Goal: Task Accomplishment & Management: Manage account settings

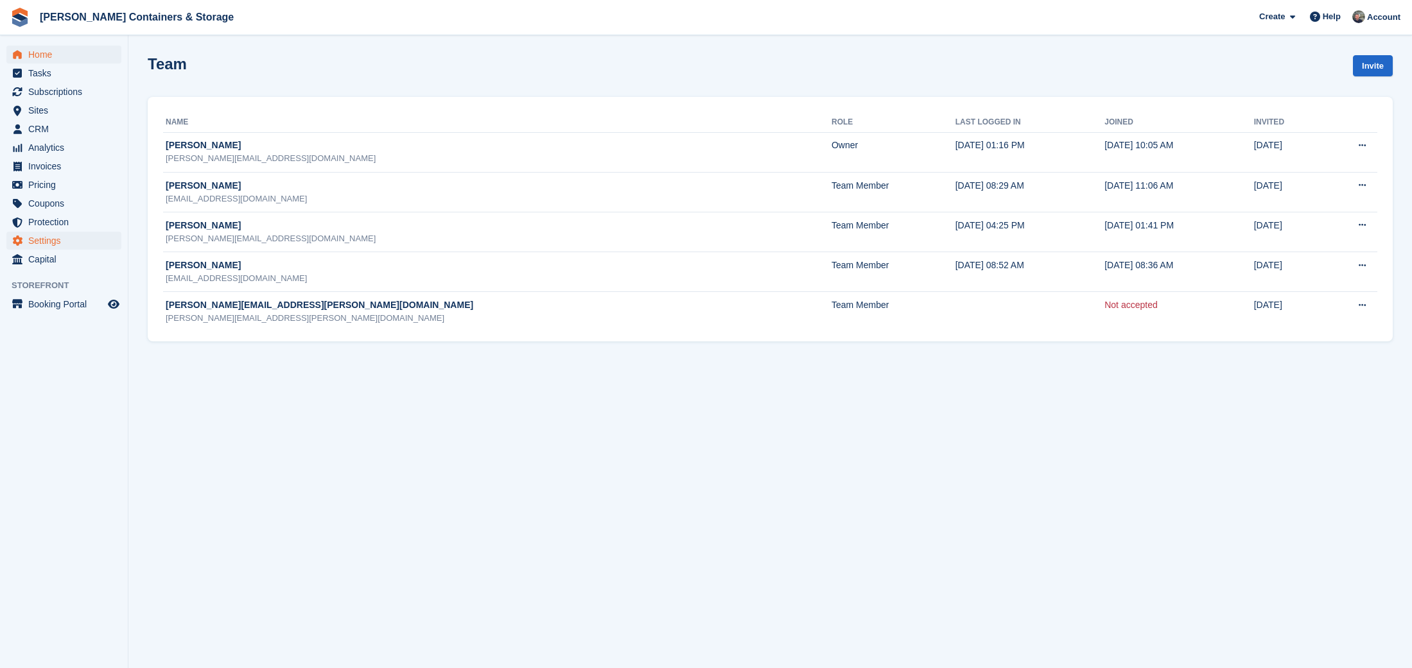
click at [46, 47] on span "Home" at bounding box center [66, 55] width 77 height 18
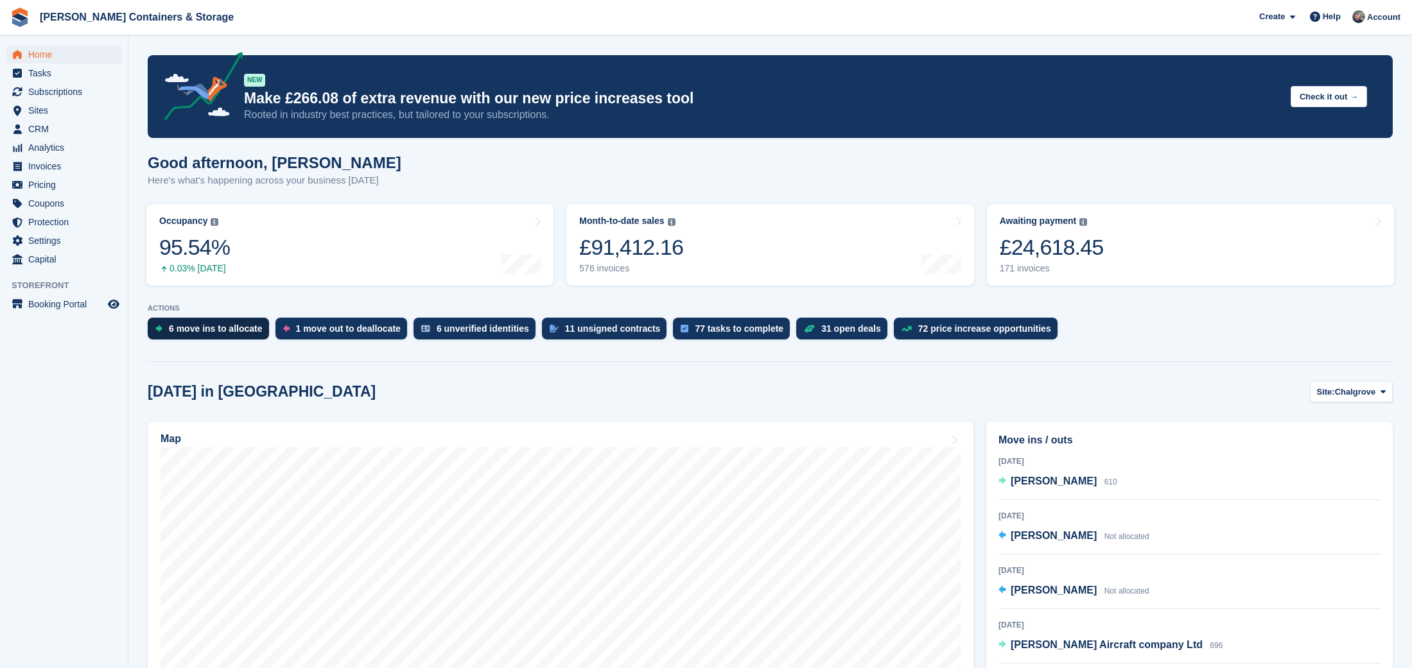
click at [218, 329] on div "6 move ins to allocate" at bounding box center [216, 329] width 94 height 10
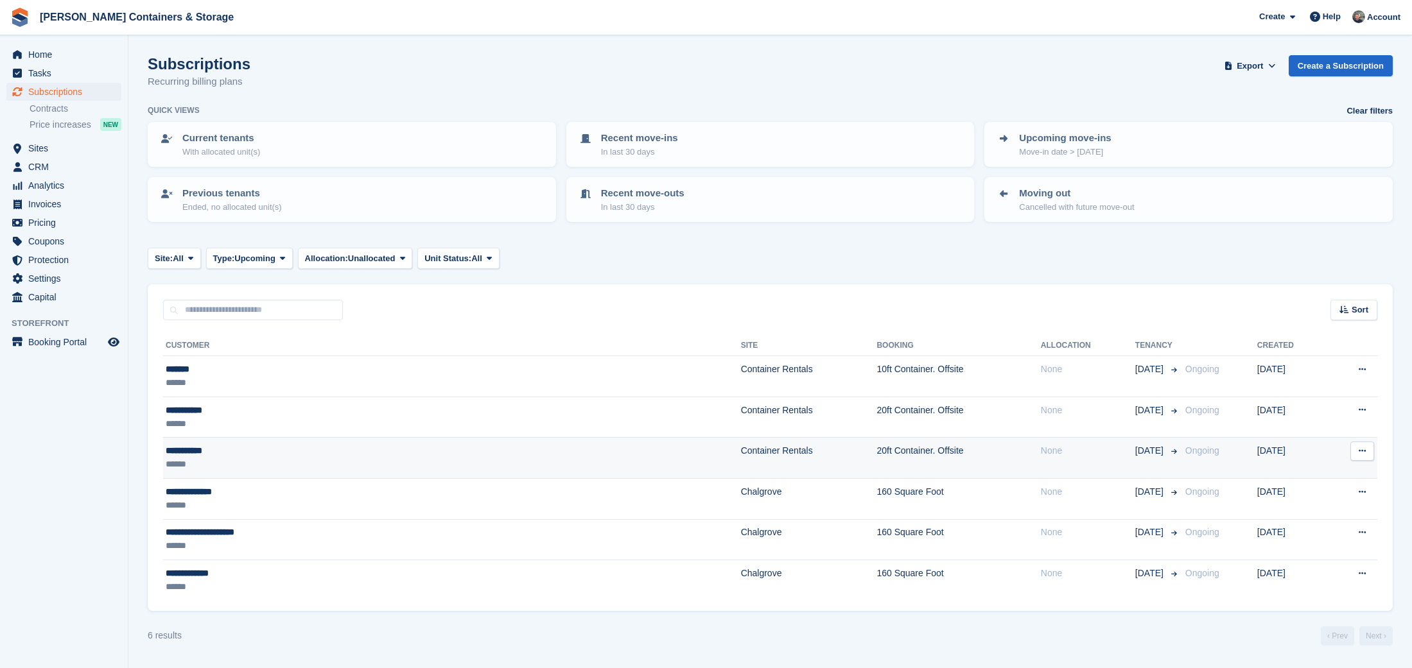
click at [402, 451] on div "**********" at bounding box center [317, 450] width 303 height 13
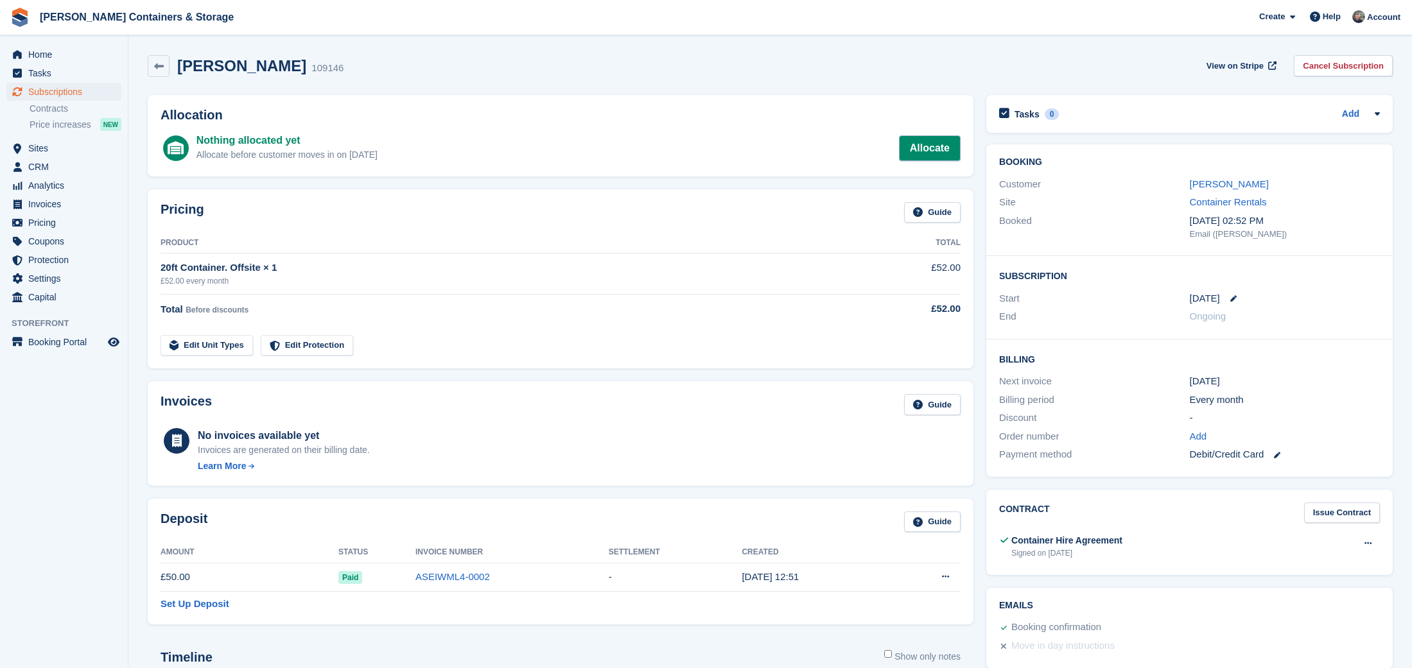
click at [915, 152] on link "Allocate" at bounding box center [930, 148] width 62 height 26
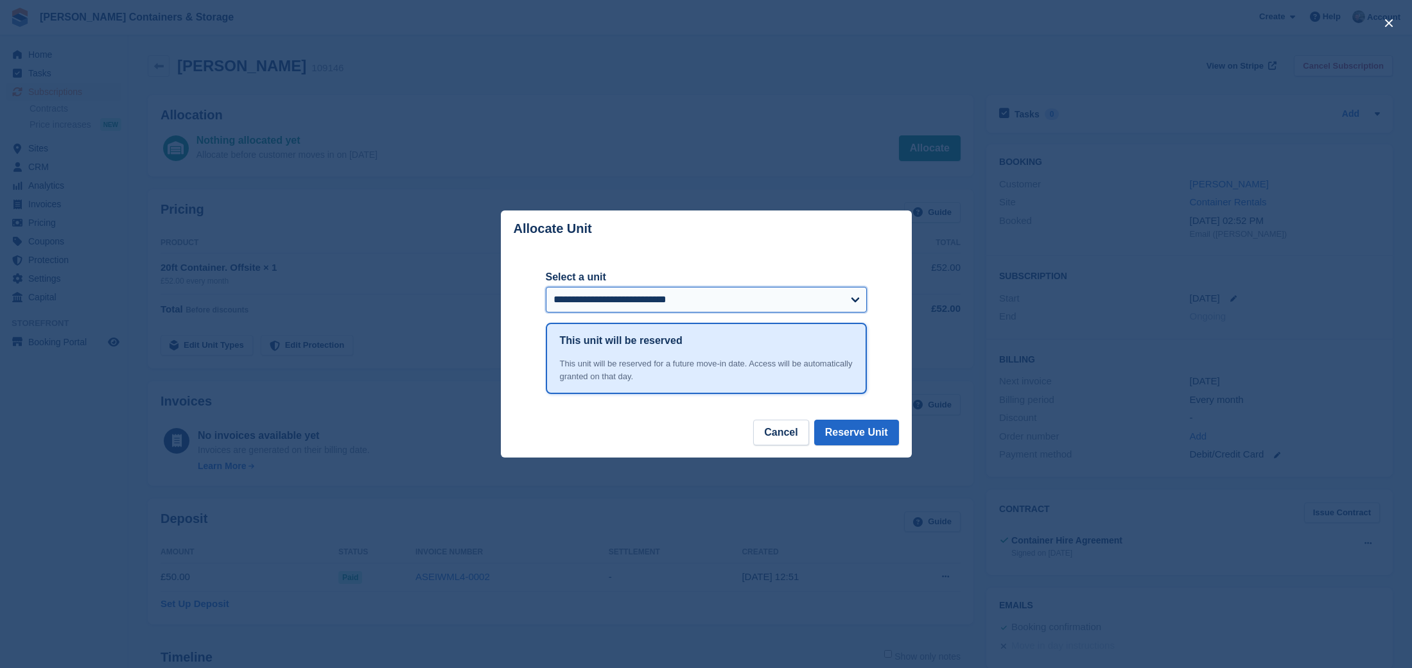
select select "******"
click at [835, 433] on button "Reserve Unit" at bounding box center [856, 433] width 85 height 26
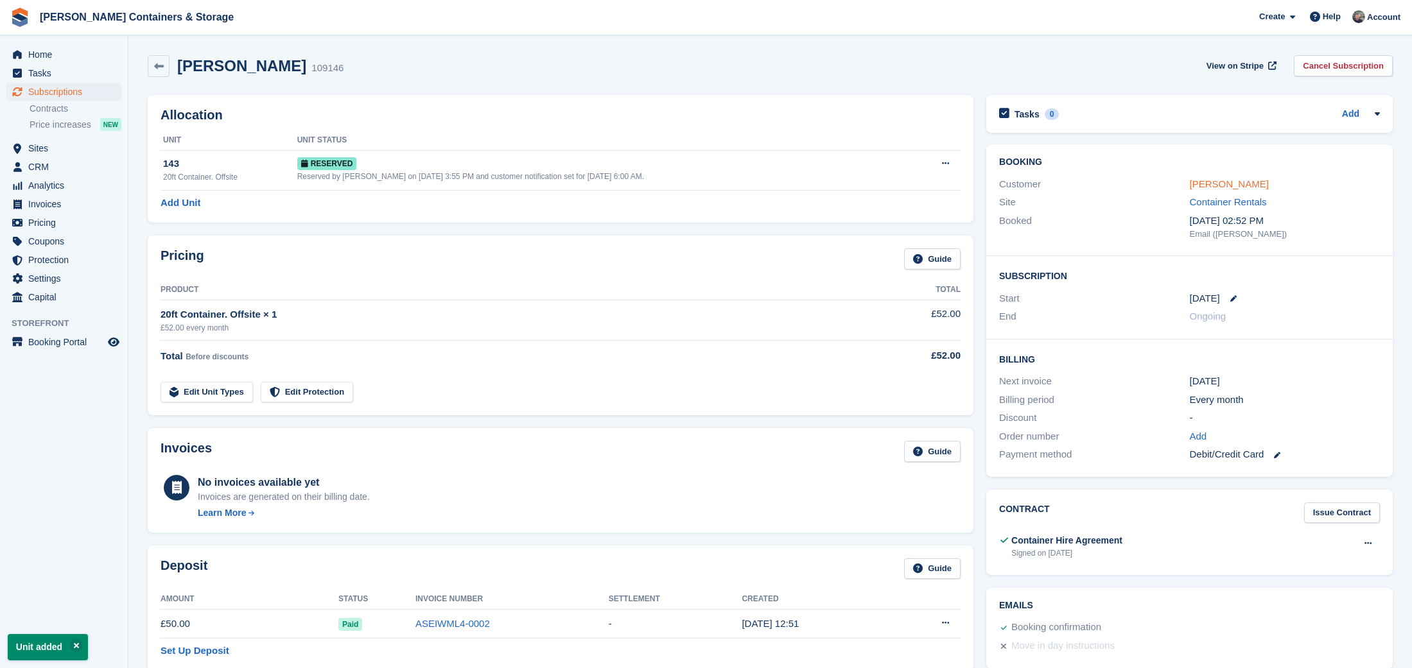
click at [1215, 180] on link "Flynn James" at bounding box center [1229, 183] width 79 height 11
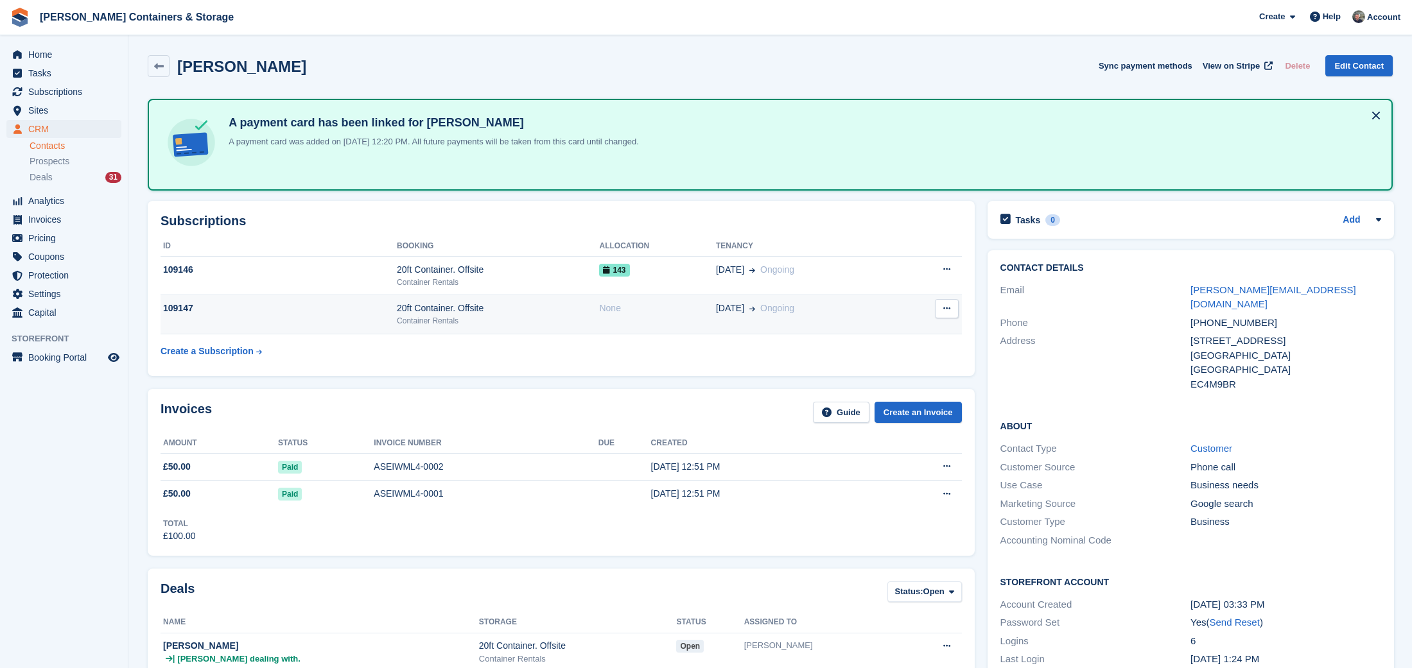
click at [397, 325] on div "Container Rentals" at bounding box center [498, 321] width 202 height 12
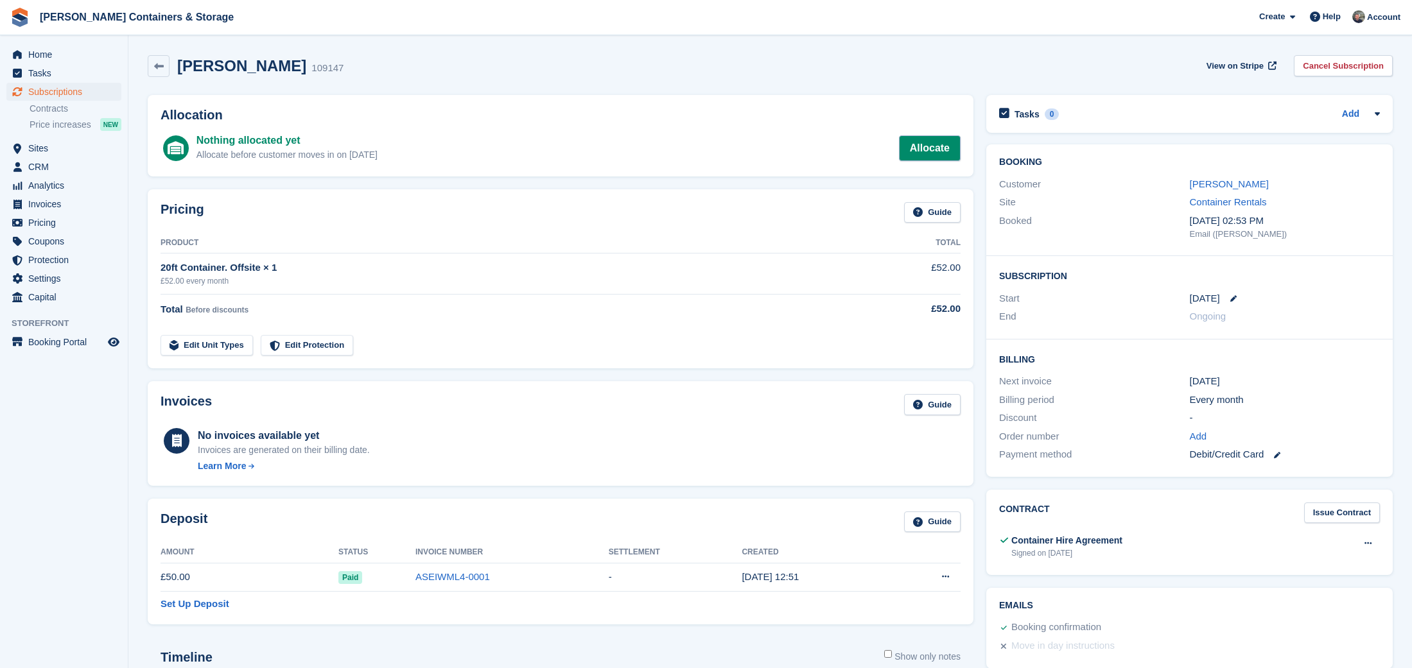
click at [926, 155] on link "Allocate" at bounding box center [930, 148] width 62 height 26
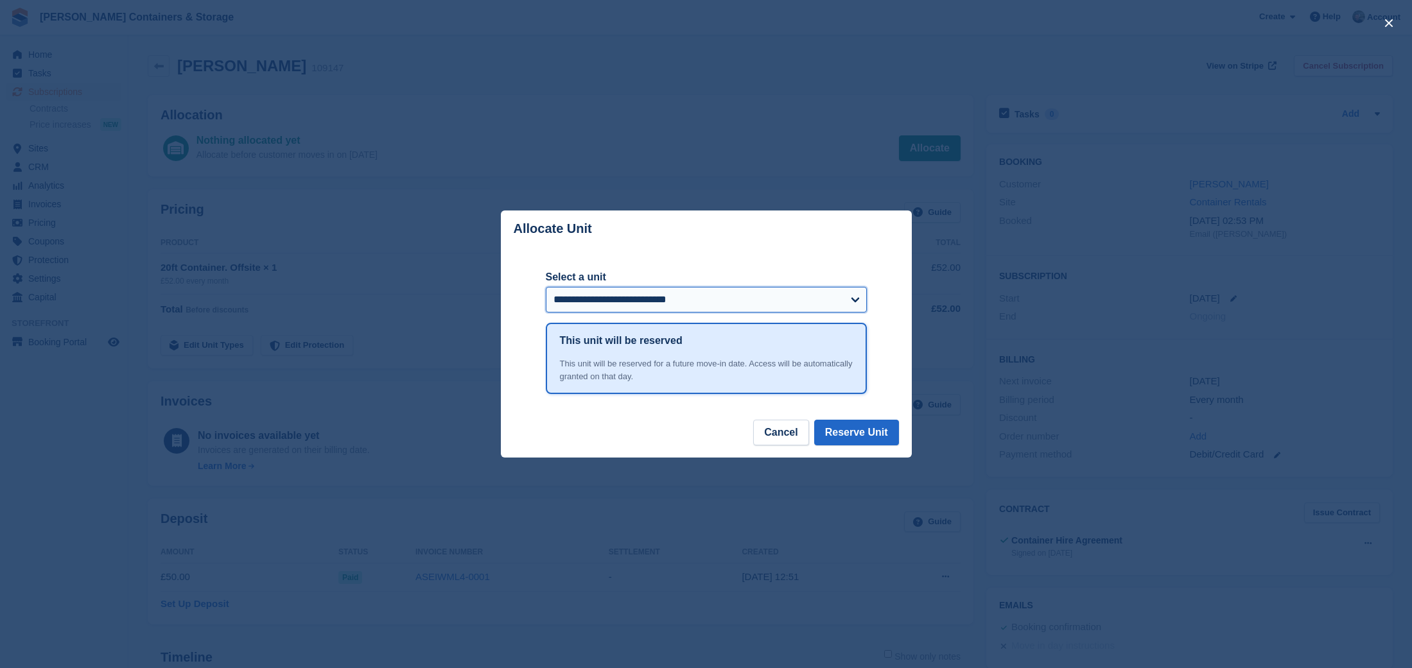
select select "******"
click at [854, 438] on button "Reserve Unit" at bounding box center [856, 433] width 85 height 26
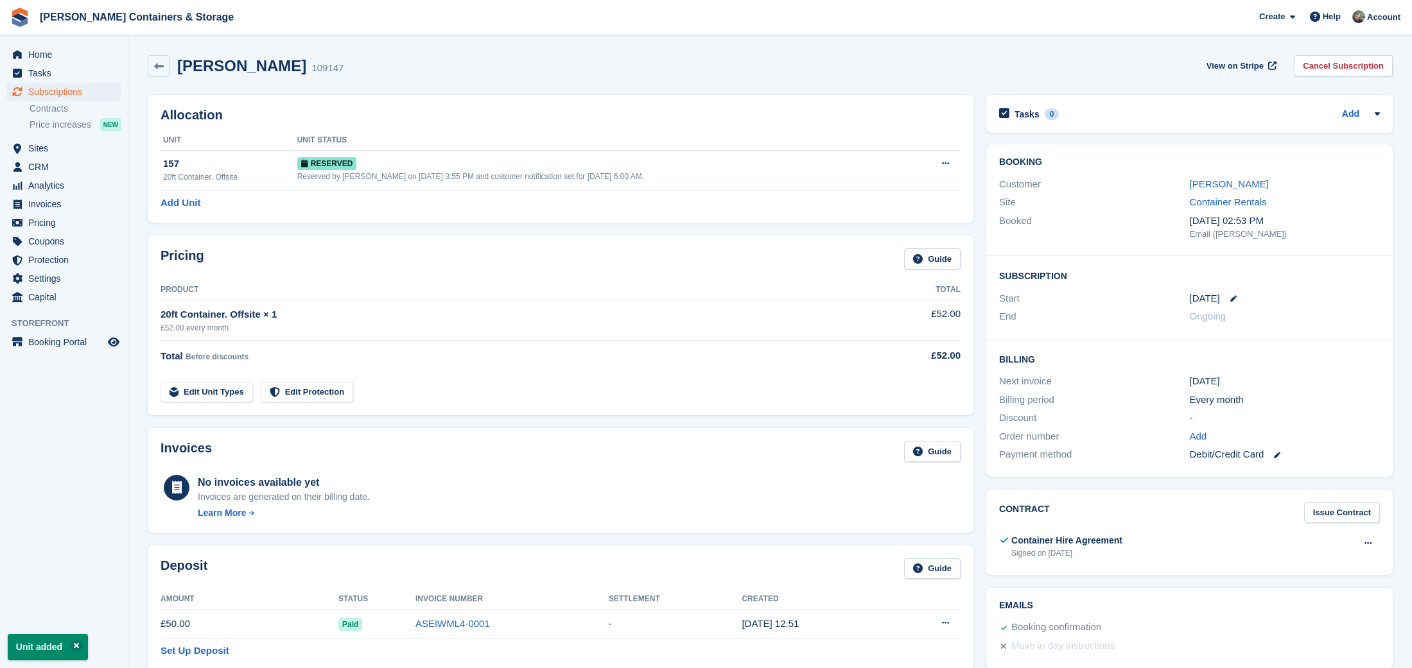
click at [54, 92] on span "Subscriptions" at bounding box center [66, 92] width 77 height 18
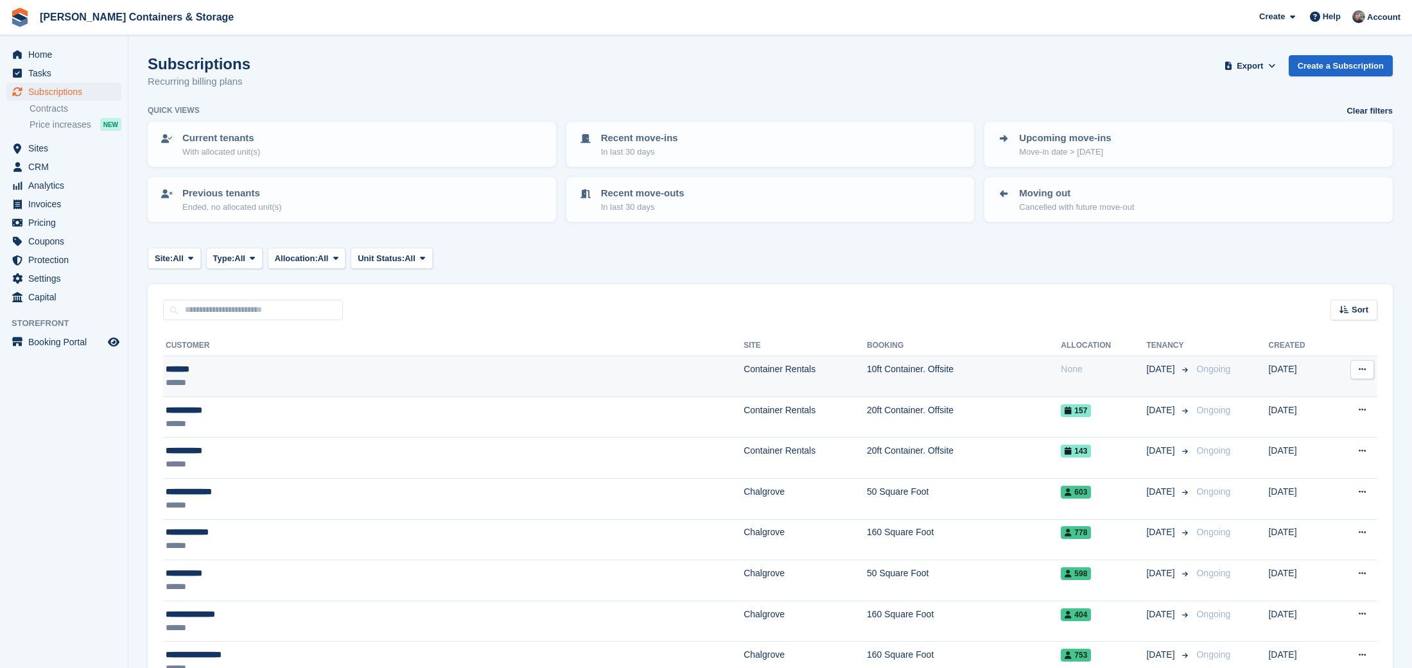
click at [280, 364] on div "*******" at bounding box center [334, 369] width 336 height 13
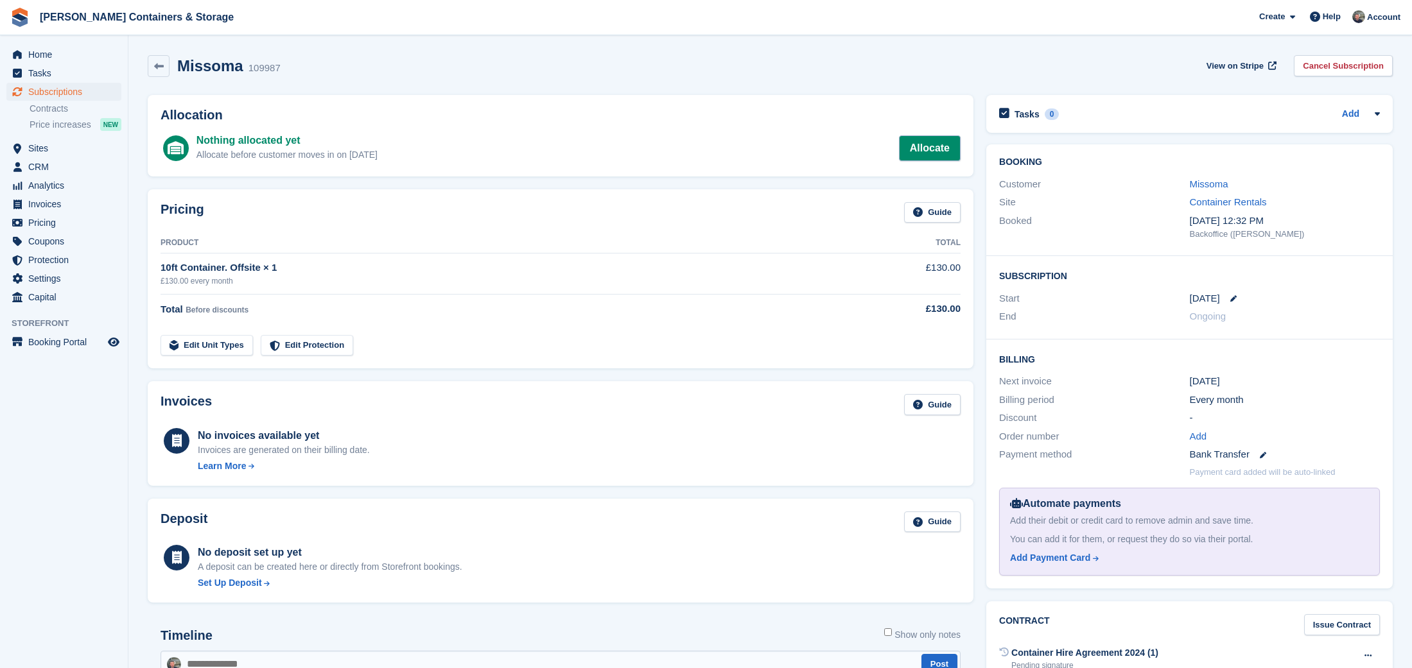
click at [941, 147] on link "Allocate" at bounding box center [930, 148] width 62 height 26
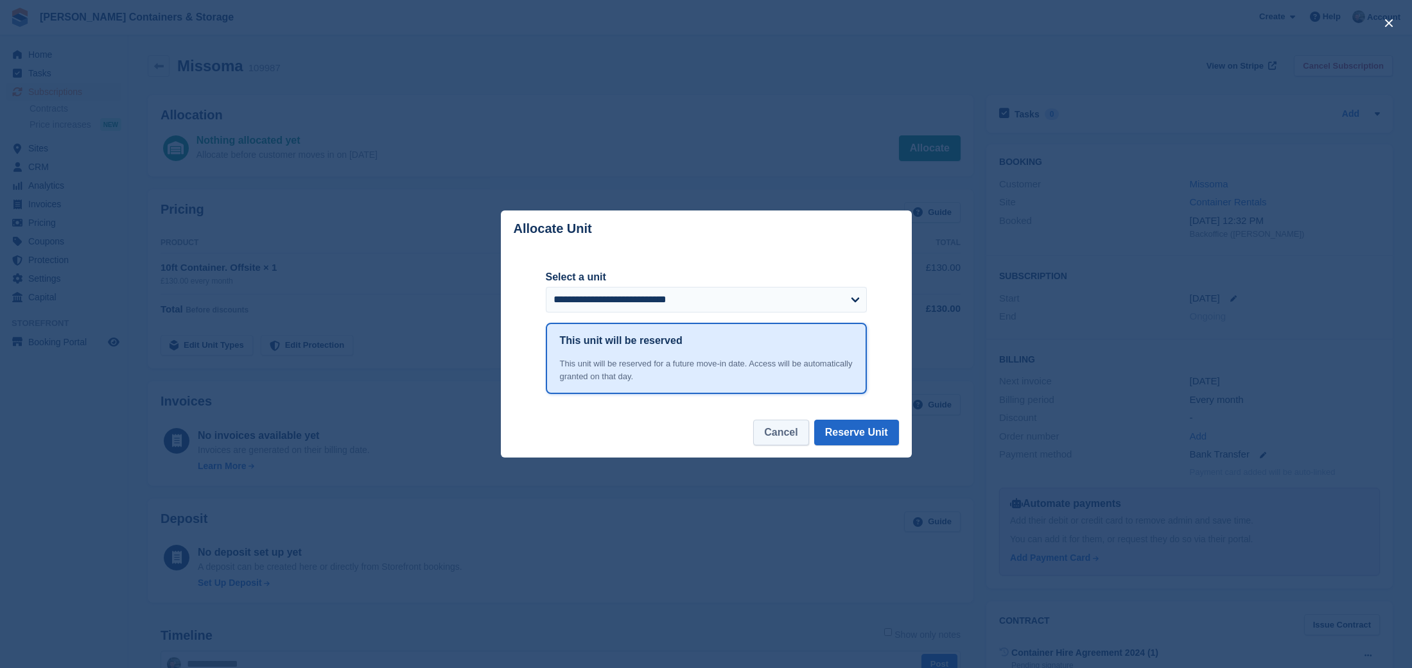
click at [772, 431] on button "Cancel" at bounding box center [780, 433] width 55 height 26
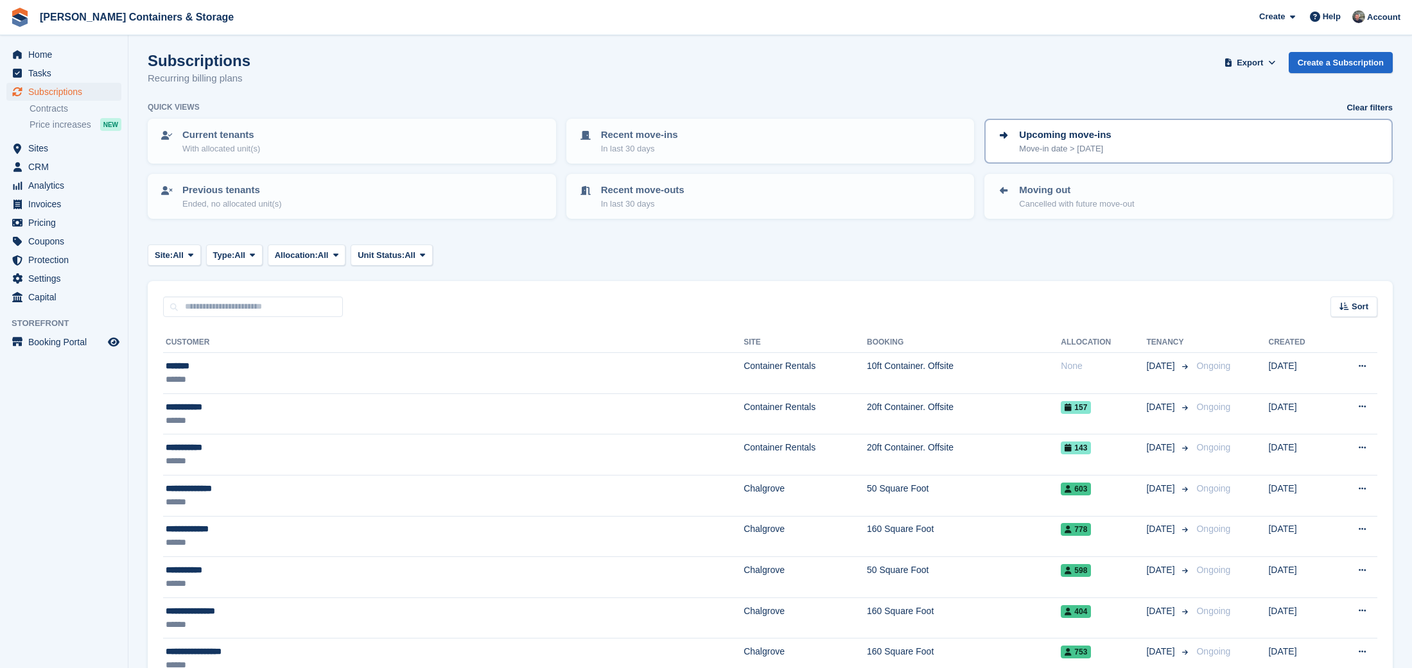
scroll to position [4, 0]
click at [1161, 133] on div "Upcoming move-ins Move-in date > today" at bounding box center [1188, 140] width 385 height 27
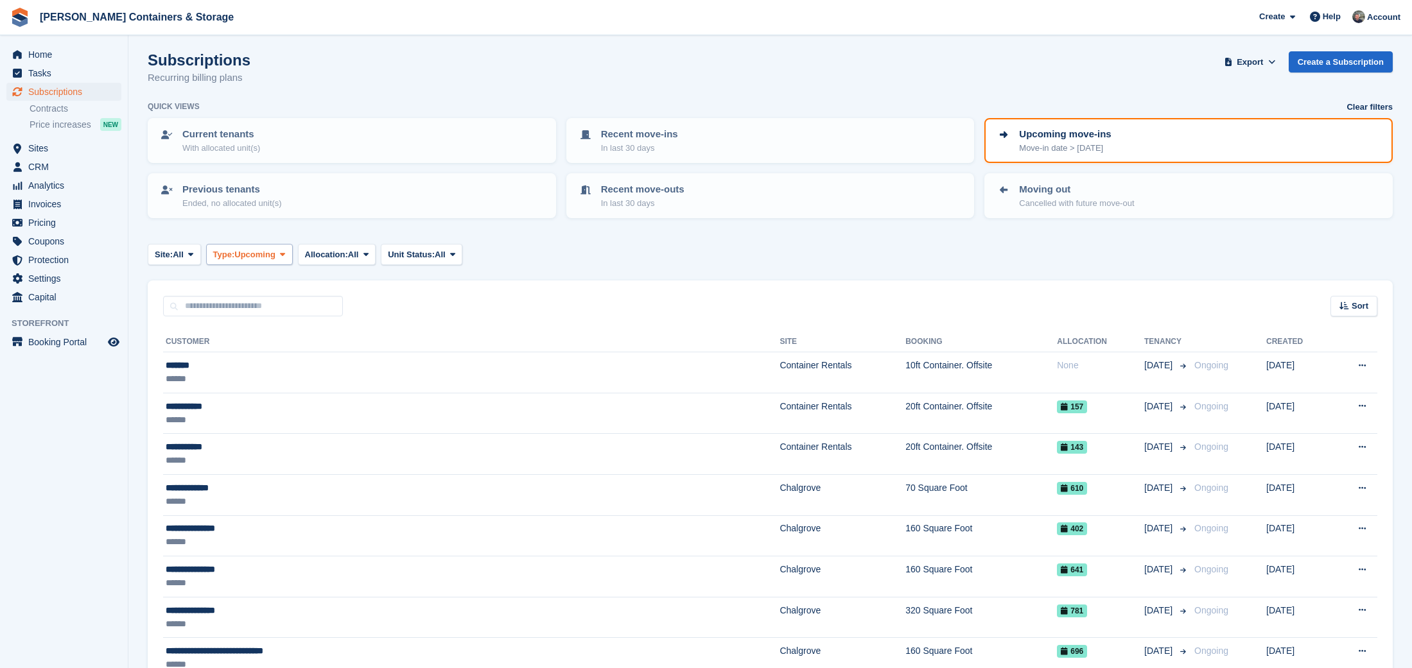
click at [235, 250] on span "Type:" at bounding box center [224, 254] width 22 height 13
click at [472, 284] on div "Sort Sort by Customer name Date created Move in date Move out date Created (old…" at bounding box center [770, 299] width 1245 height 37
click at [46, 82] on span "Tasks" at bounding box center [66, 73] width 77 height 18
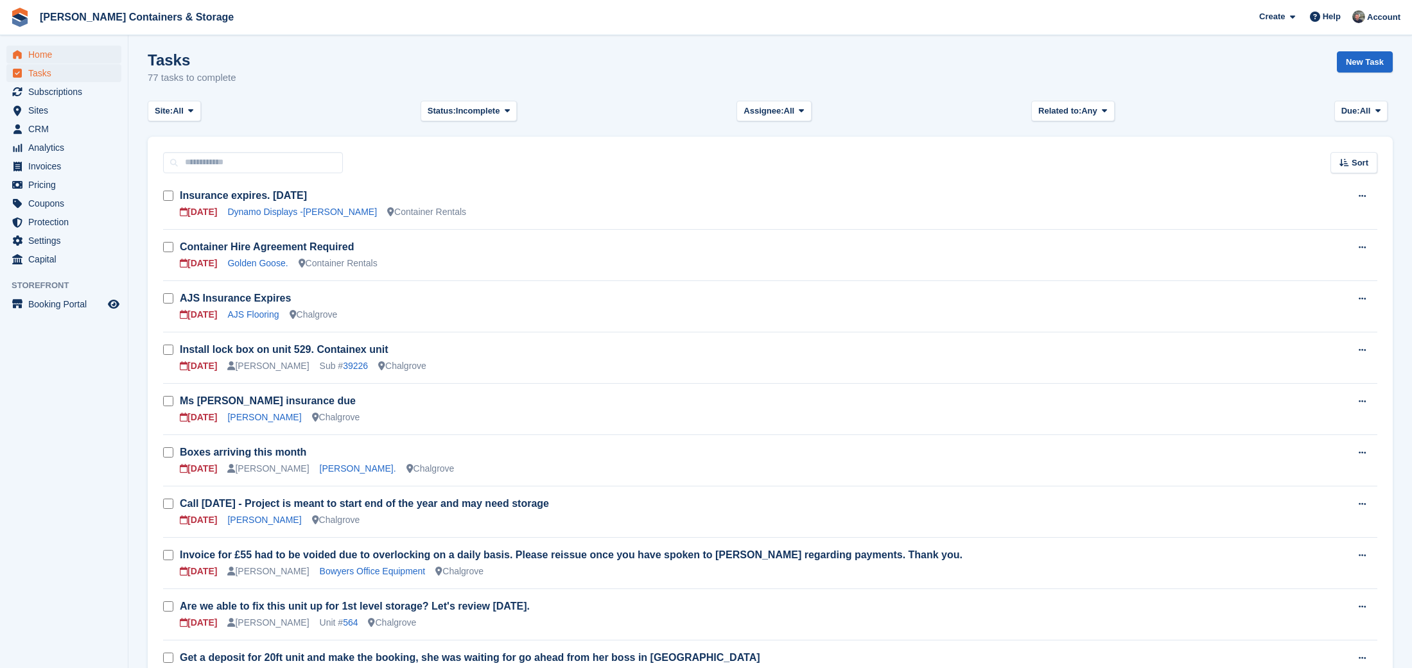
click at [43, 50] on span "Home" at bounding box center [66, 55] width 77 height 18
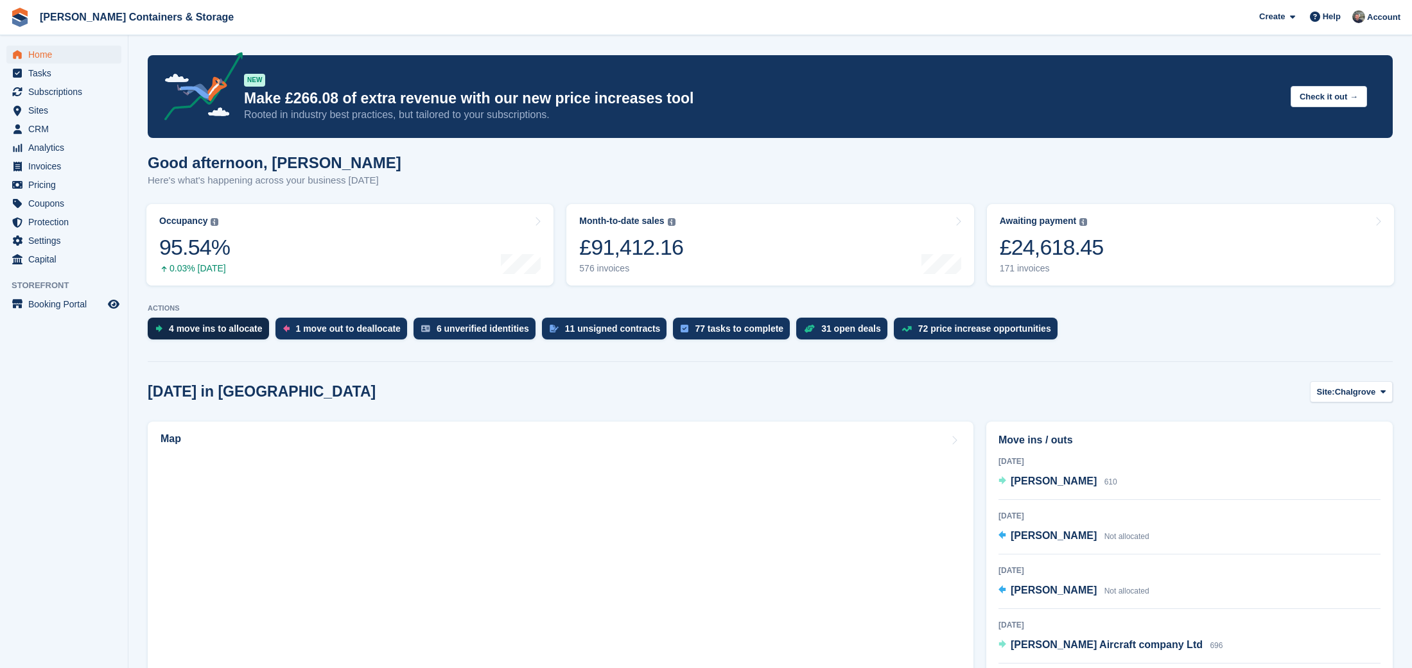
drag, startPoint x: 220, startPoint y: 314, endPoint x: 231, endPoint y: 327, distance: 17.3
click at [221, 314] on div "ACTIONS 4 move ins to [GEOGRAPHIC_DATA] 1 move out to deallocate 6 unverified i…" at bounding box center [770, 325] width 1245 height 42
click at [231, 327] on div "4 move ins to allocate" at bounding box center [216, 329] width 94 height 10
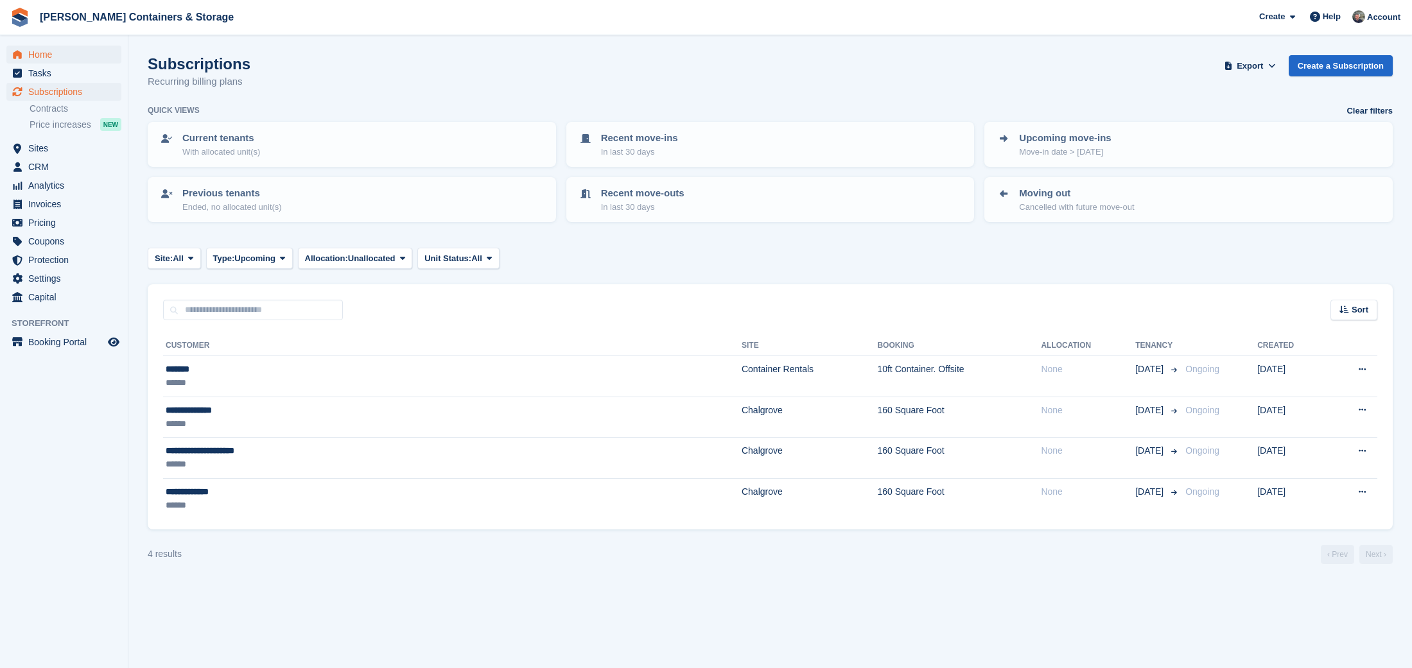
click at [53, 56] on span "Home" at bounding box center [66, 55] width 77 height 18
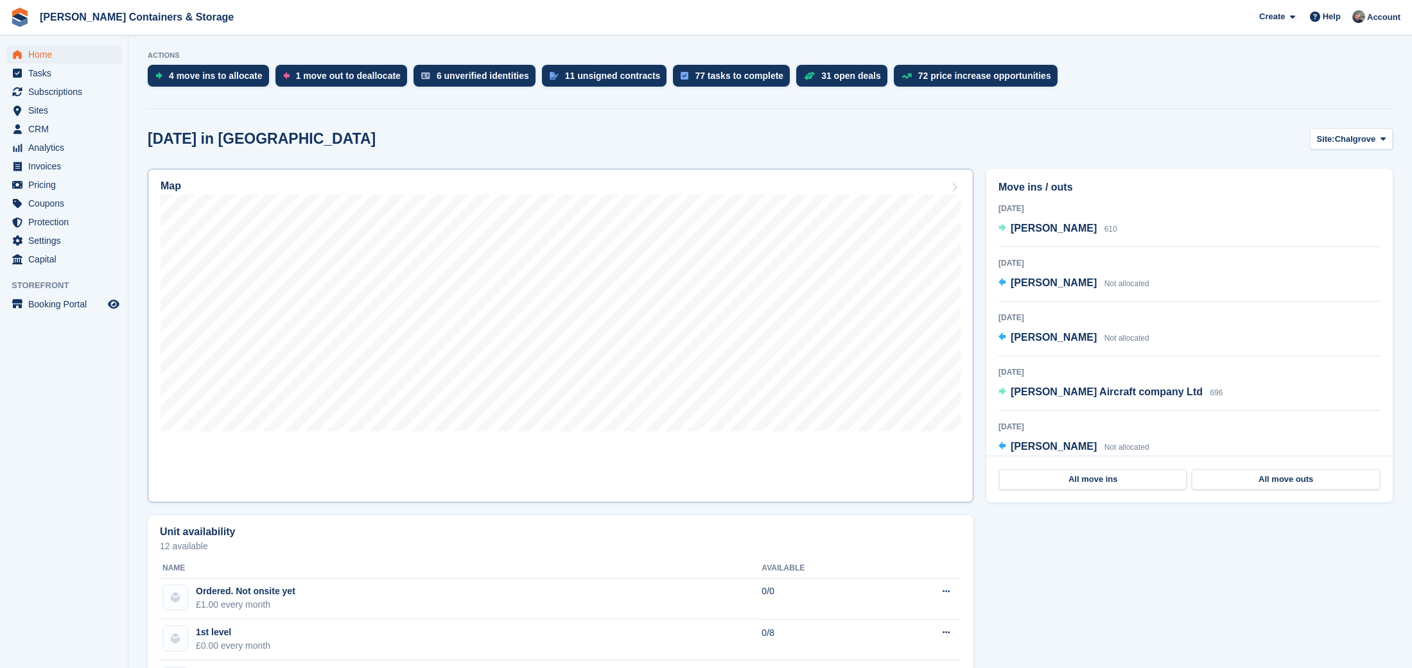
scroll to position [293, 0]
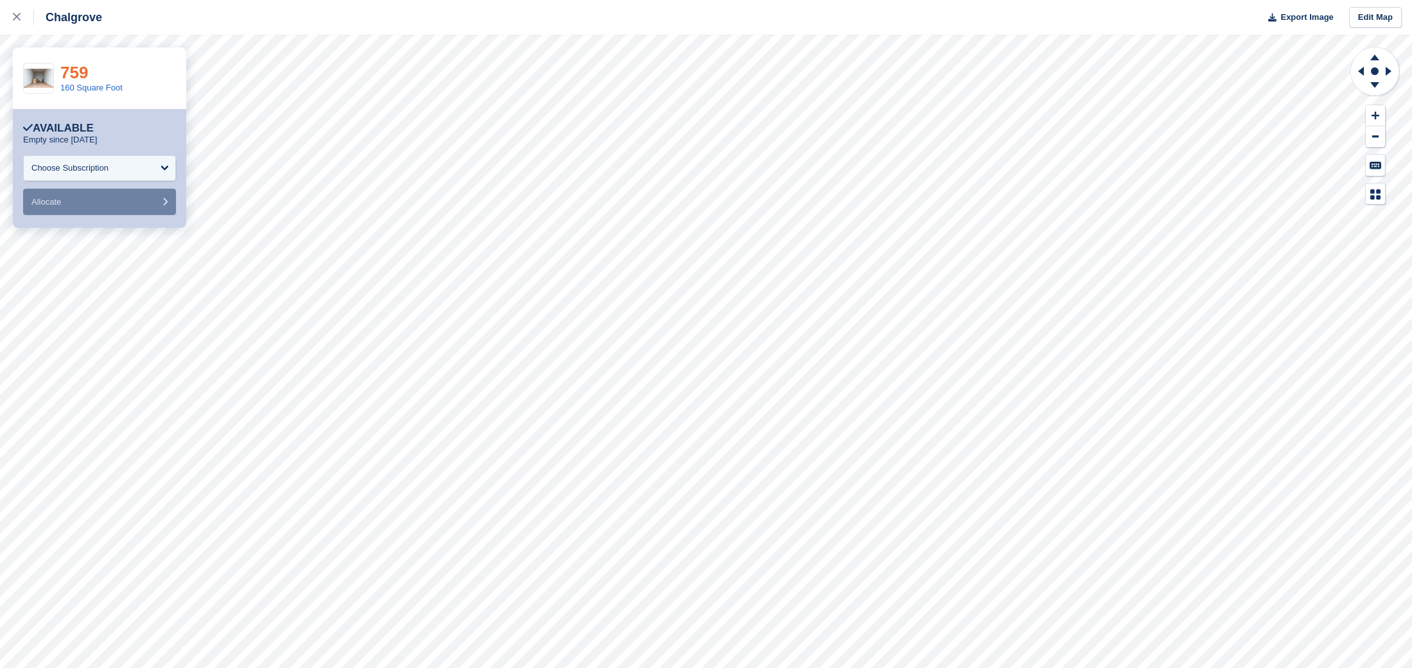
click at [80, 70] on link "759" at bounding box center [74, 72] width 28 height 19
click at [15, 18] on icon at bounding box center [17, 17] width 8 height 8
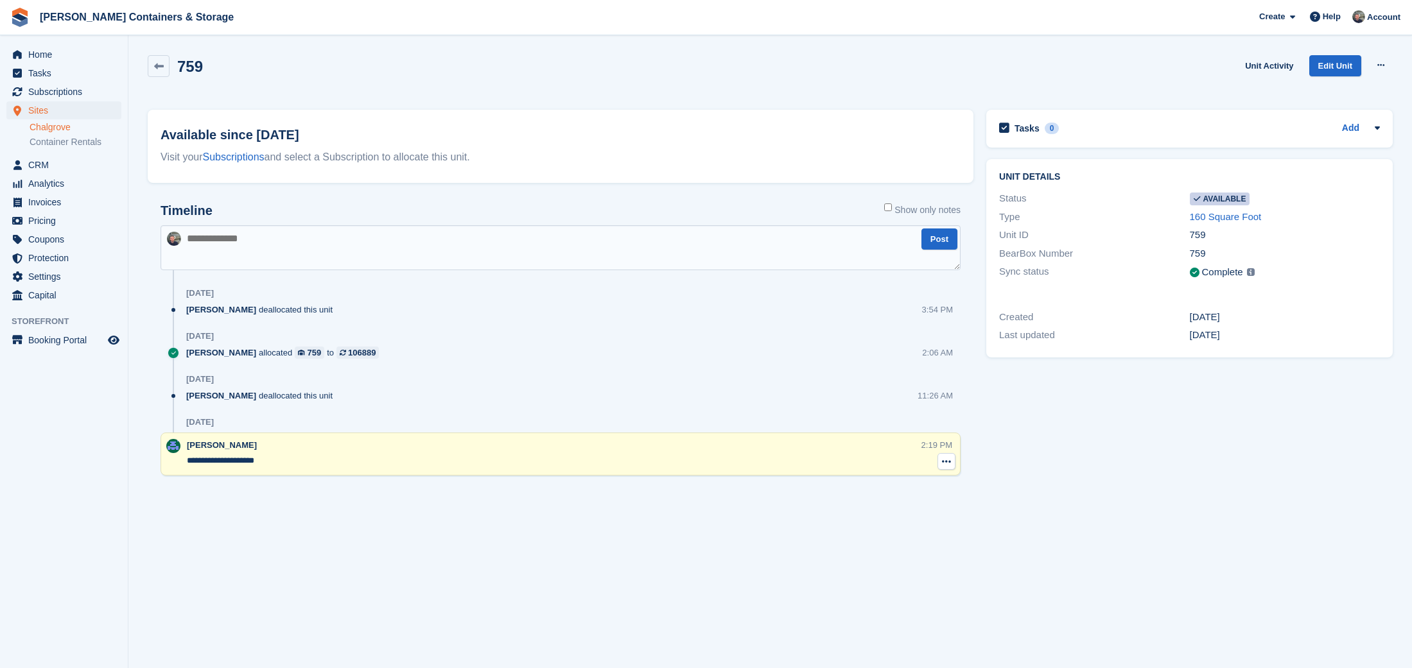
click at [941, 460] on button at bounding box center [946, 461] width 18 height 17
click at [829, 349] on div "[PERSON_NAME] allocated 759 to 106889 2:06 AM" at bounding box center [573, 358] width 774 height 22
click at [376, 353] on div "106889" at bounding box center [362, 353] width 28 height 12
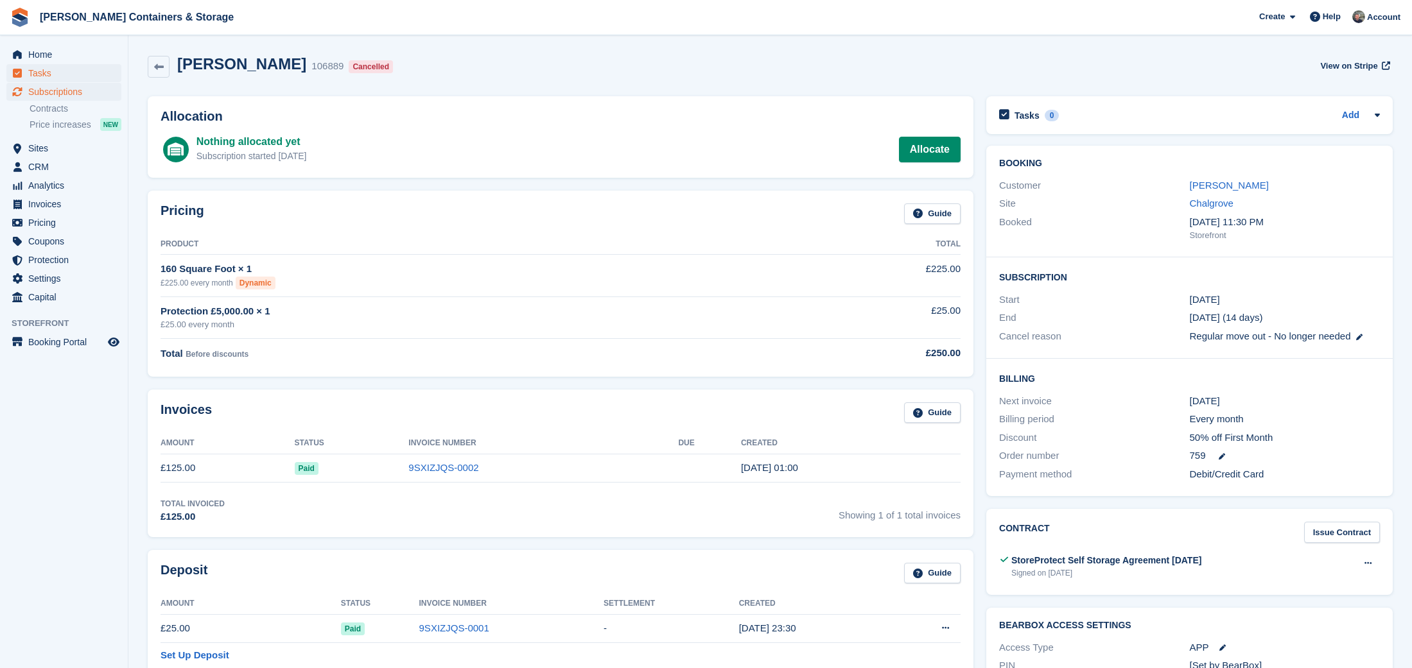
scroll to position [5, 0]
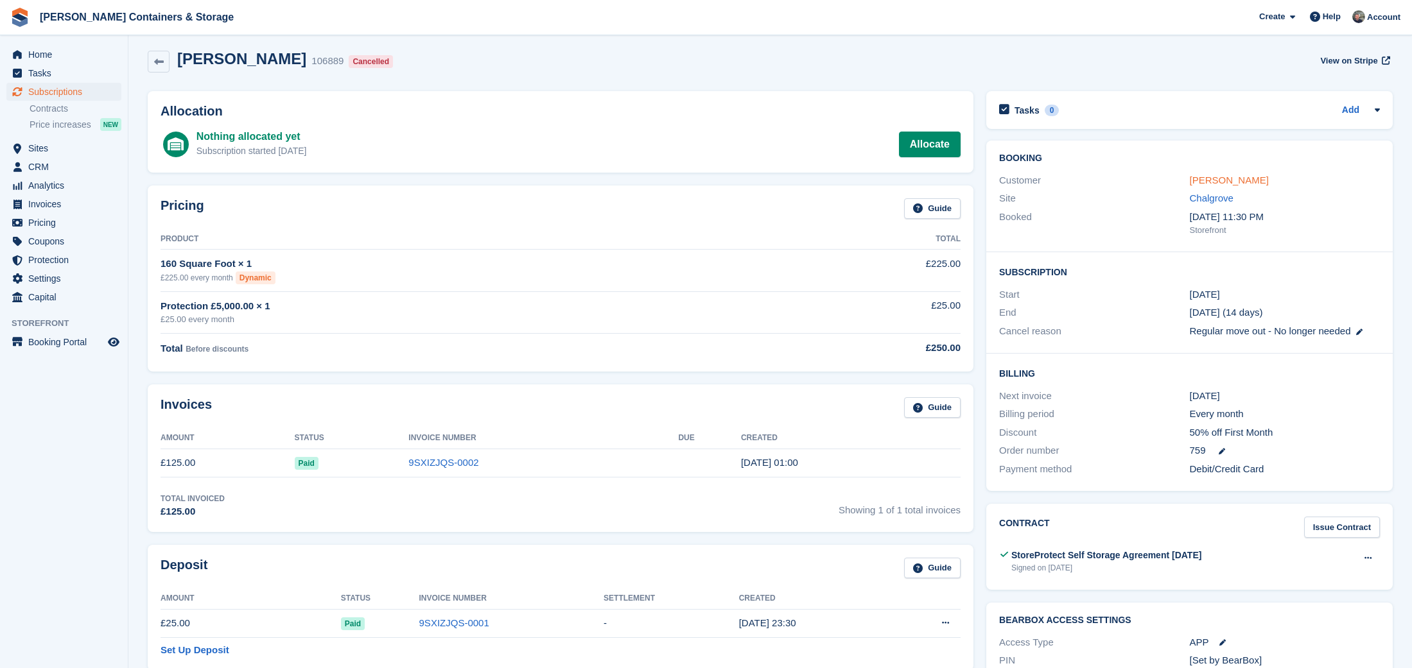
click at [1246, 175] on link "[PERSON_NAME]" at bounding box center [1229, 180] width 79 height 11
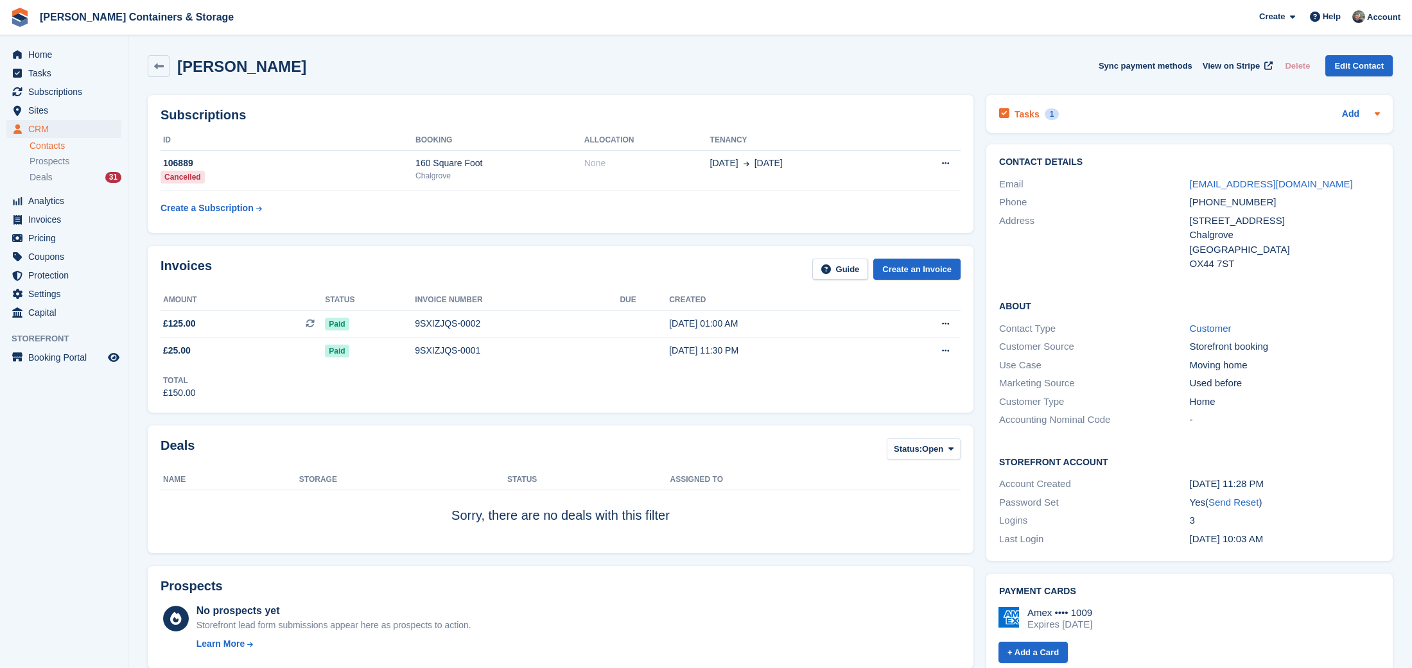
click at [1045, 119] on div "Tasks 1" at bounding box center [1029, 113] width 60 height 17
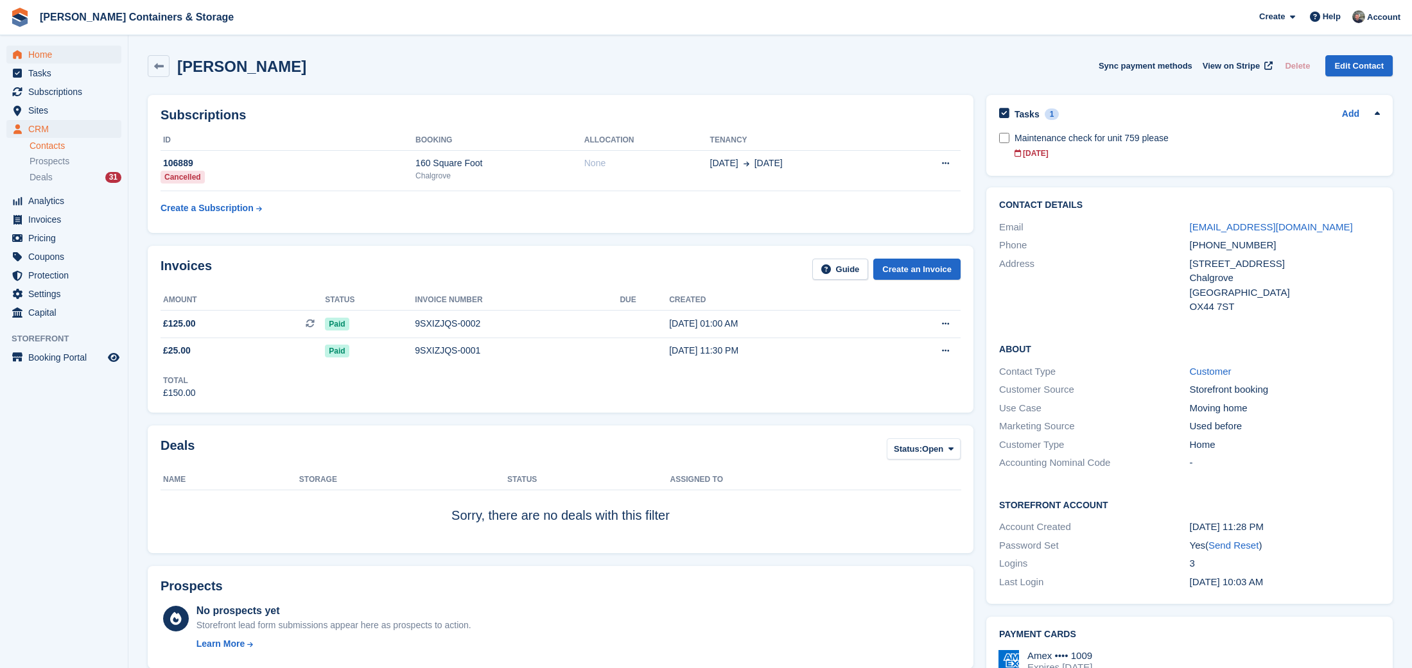
click at [48, 46] on span "Home" at bounding box center [66, 55] width 77 height 18
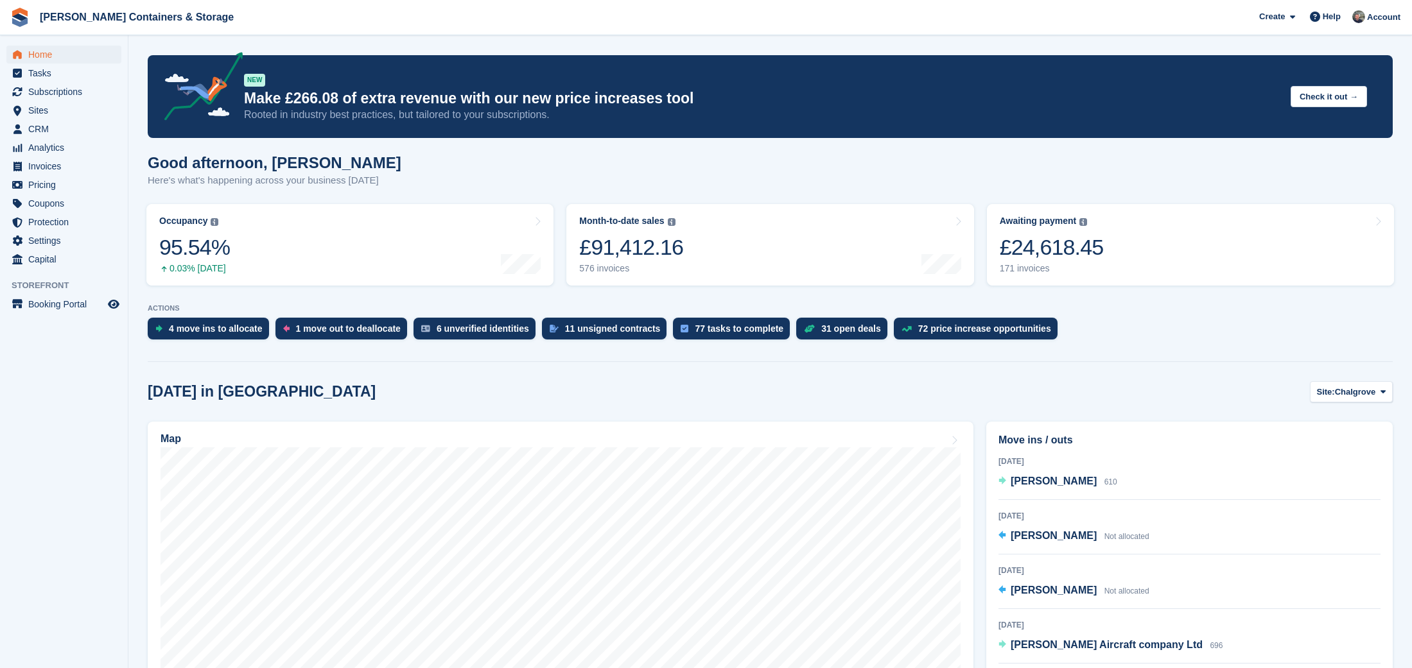
click at [1128, 4] on span "Jennings Containers & Storage Create Subscription Invoice Contact Deal Discount…" at bounding box center [706, 17] width 1412 height 35
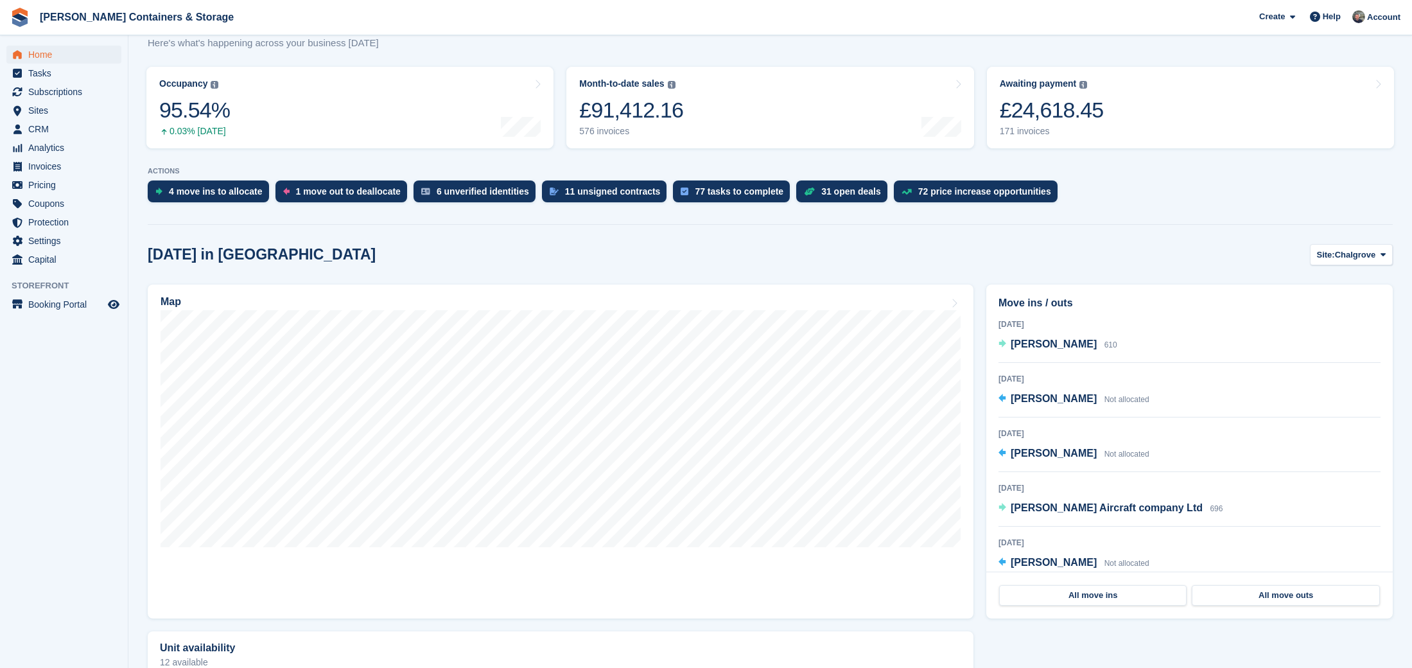
scroll to position [164, 0]
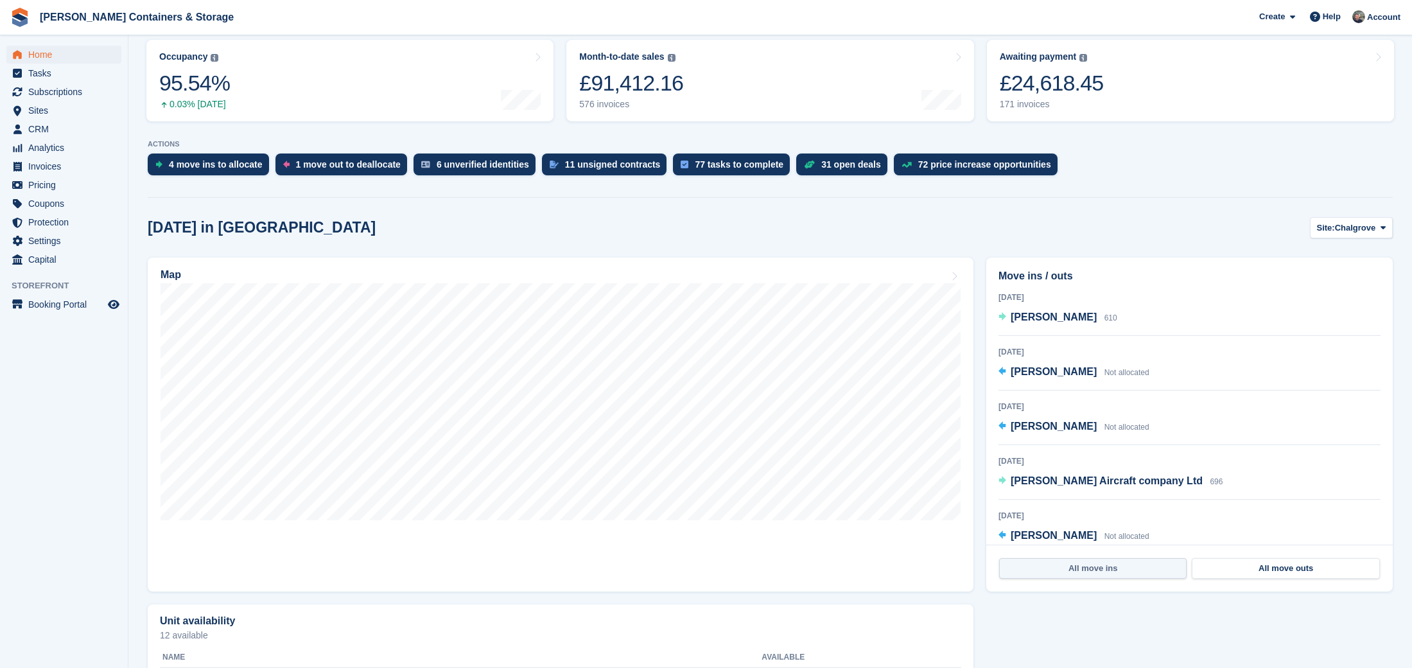
click at [1080, 560] on link "All move ins" at bounding box center [1092, 568] width 187 height 21
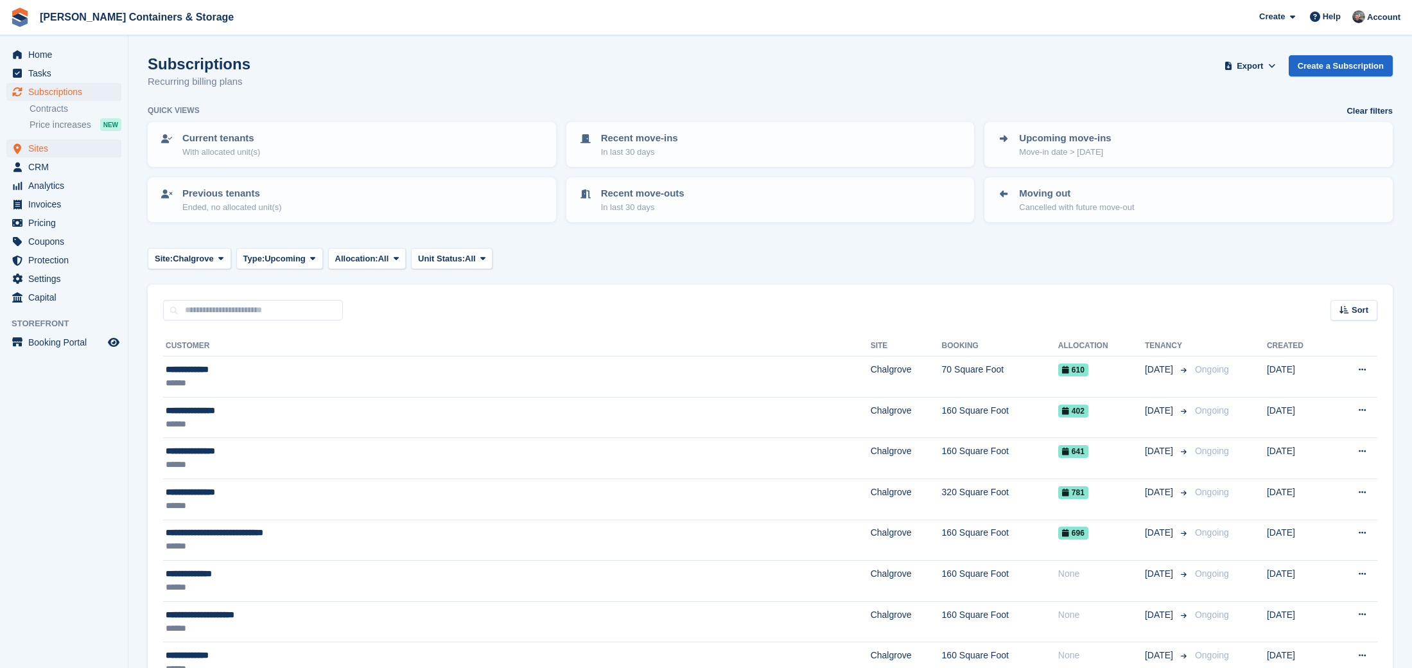
click at [44, 146] on span "Sites" at bounding box center [66, 148] width 77 height 18
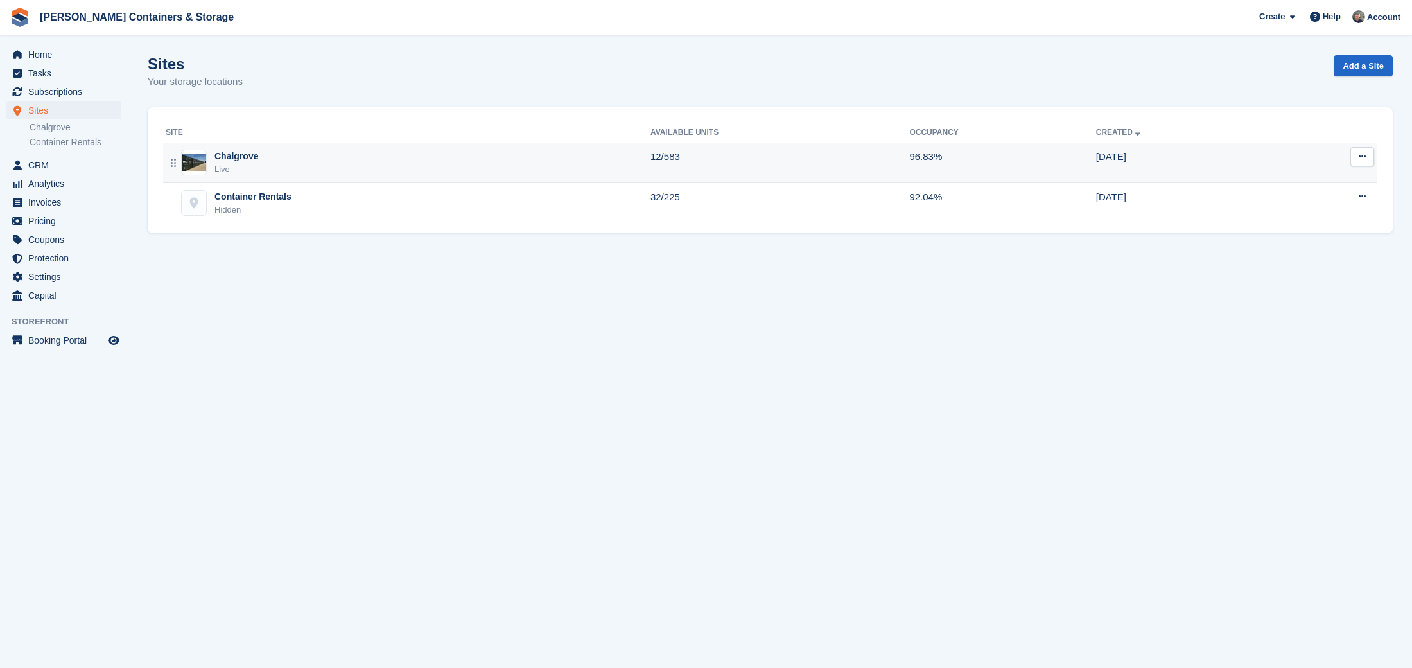
click at [313, 164] on div "Chalgrove Live" at bounding box center [408, 163] width 485 height 26
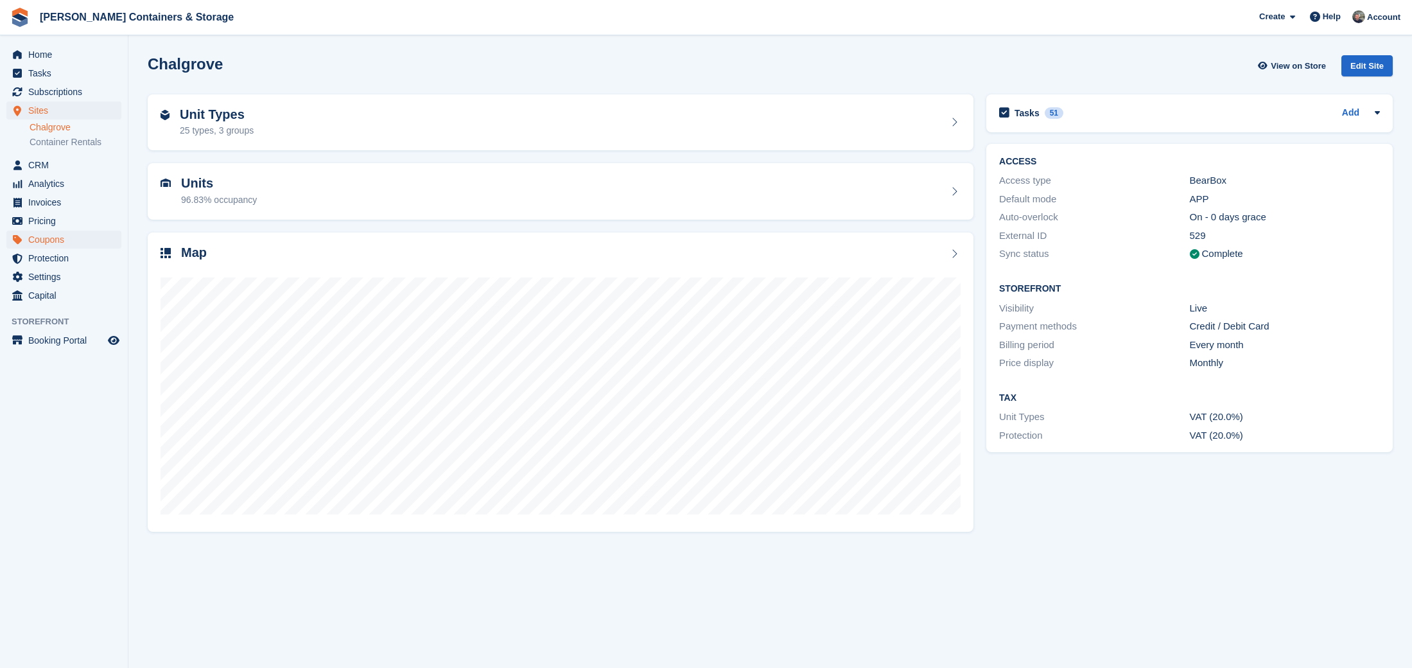
scroll to position [1, 0]
click at [55, 58] on span "Home" at bounding box center [66, 55] width 77 height 18
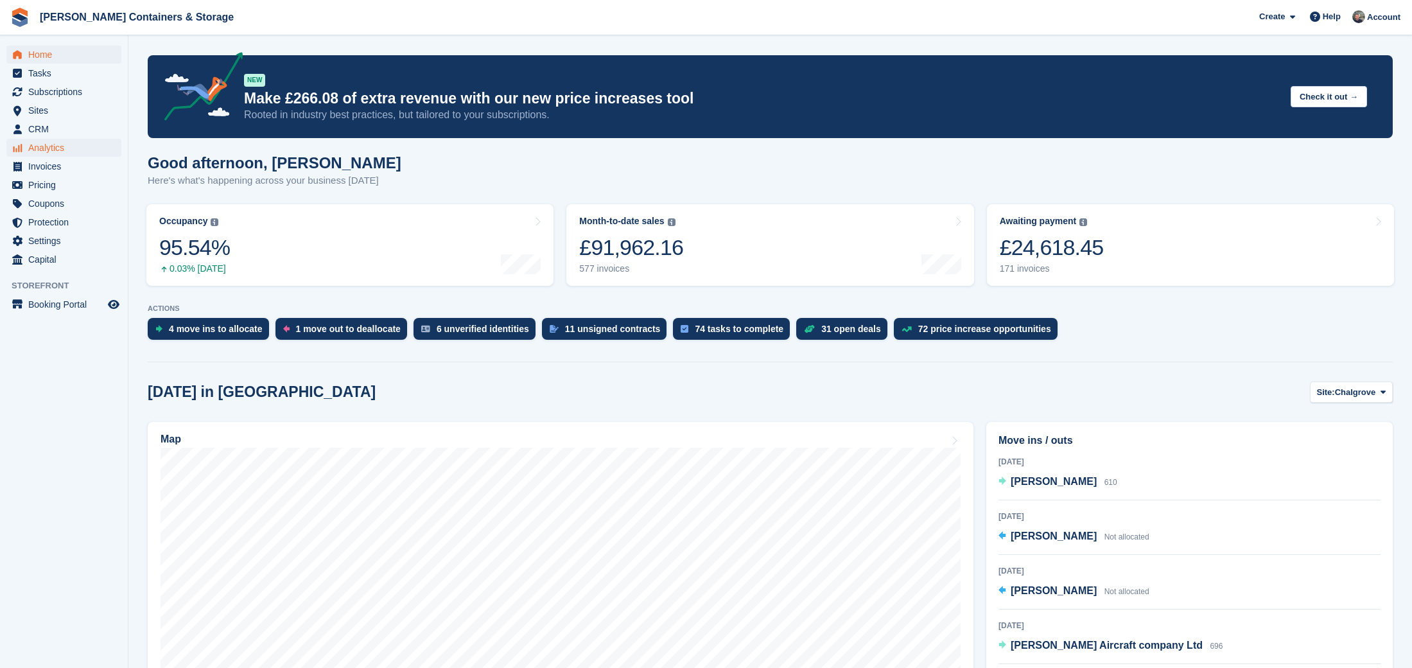
click at [69, 143] on span "Analytics" at bounding box center [66, 148] width 77 height 18
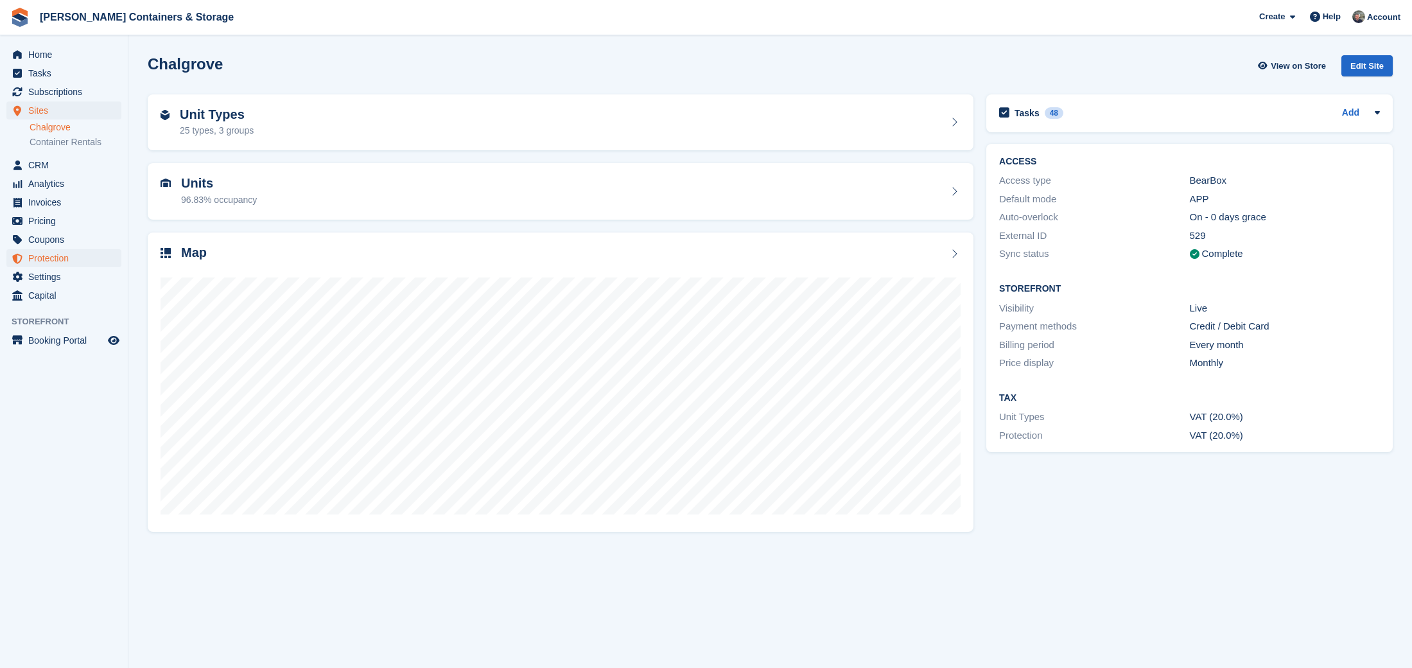
click at [71, 266] on span "Protection" at bounding box center [66, 258] width 77 height 18
click at [70, 267] on ul "Protection" at bounding box center [64, 258] width 128 height 19
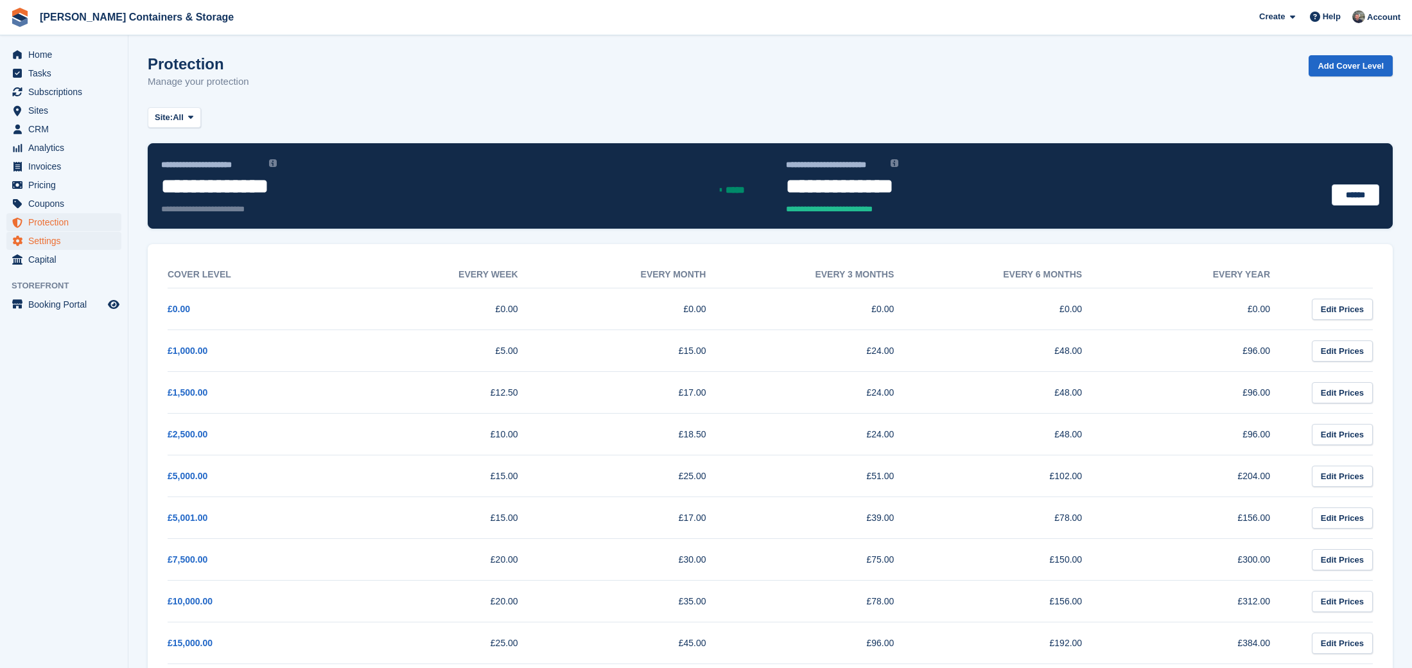
click at [48, 247] on span "Settings" at bounding box center [66, 241] width 77 height 18
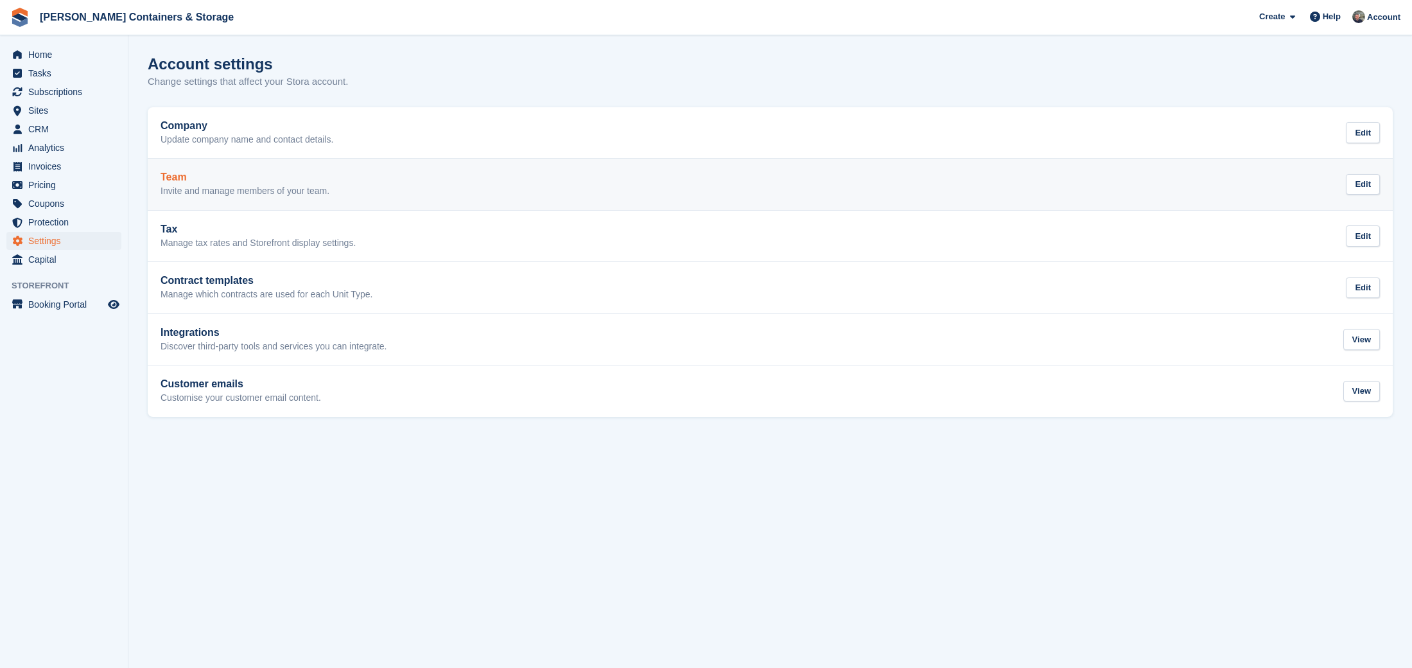
click at [261, 182] on div "Team Invite and manage members of your team." at bounding box center [245, 184] width 169 height 26
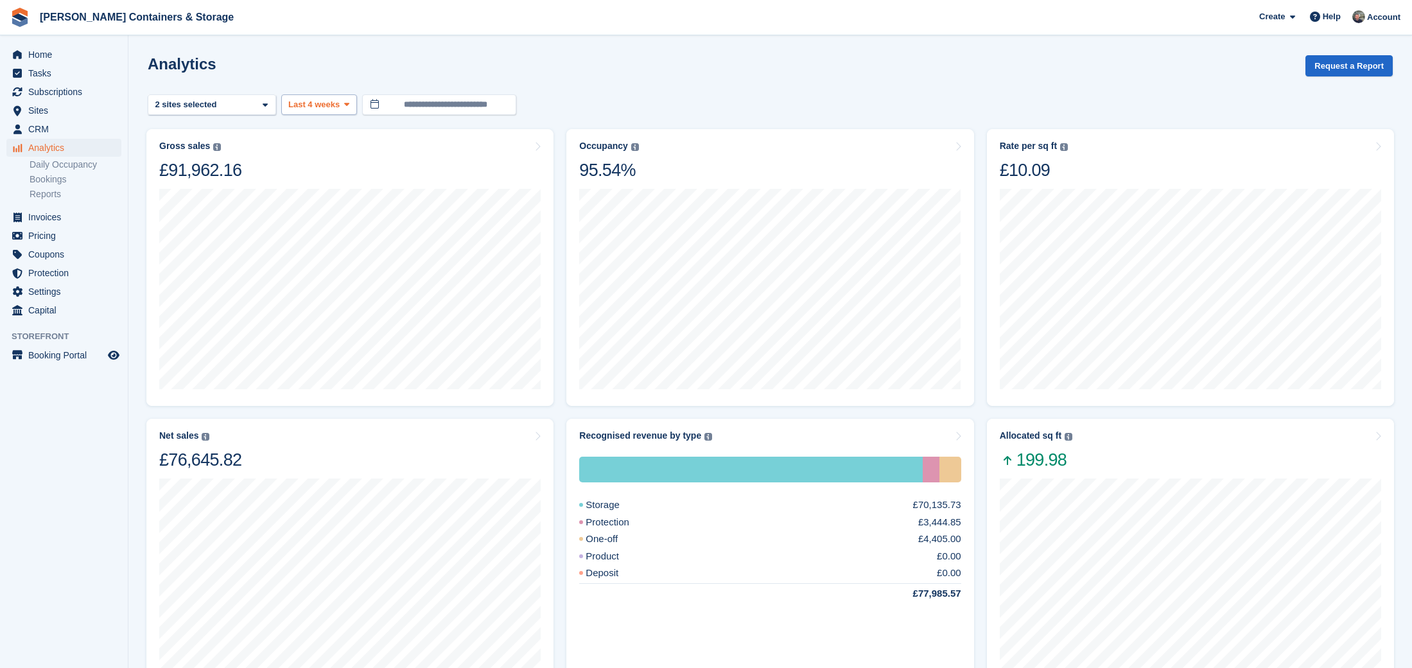
click at [342, 101] on button "Last 4 weeks" at bounding box center [319, 104] width 76 height 21
click at [367, 343] on link "Year to date" at bounding box center [343, 343] width 112 height 23
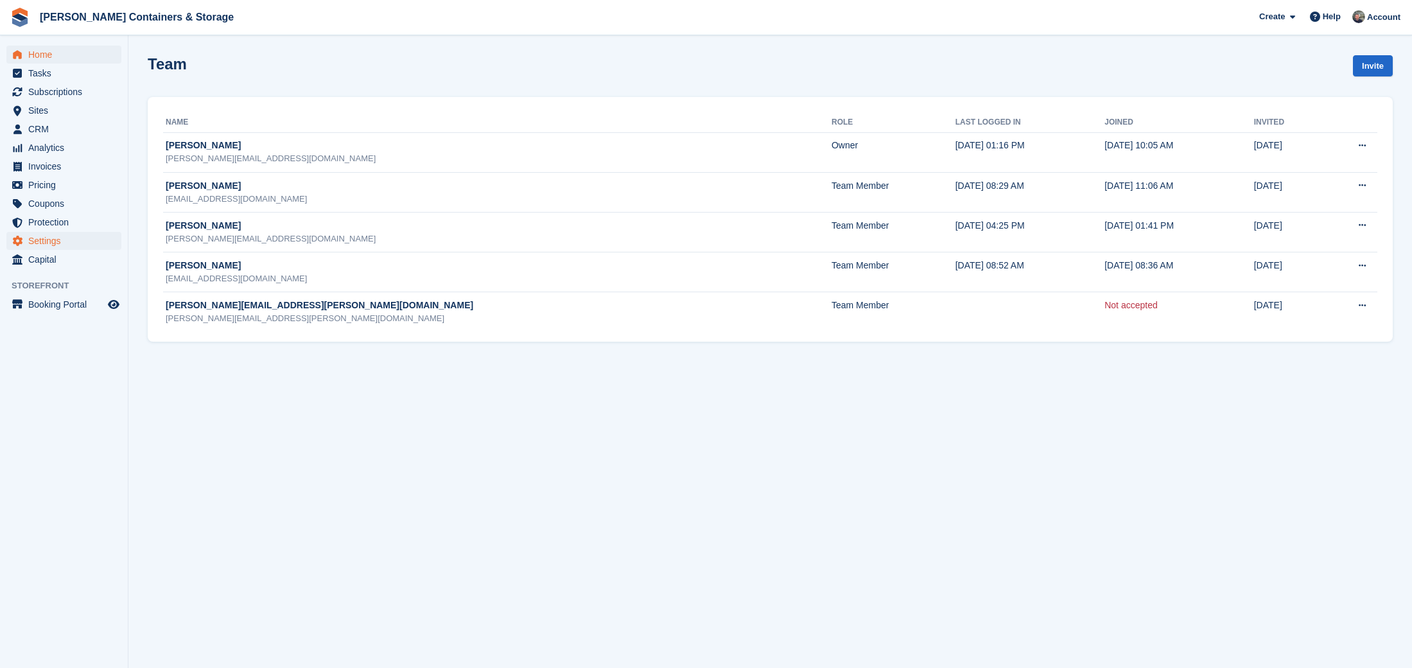
click at [53, 51] on span "Home" at bounding box center [66, 55] width 77 height 18
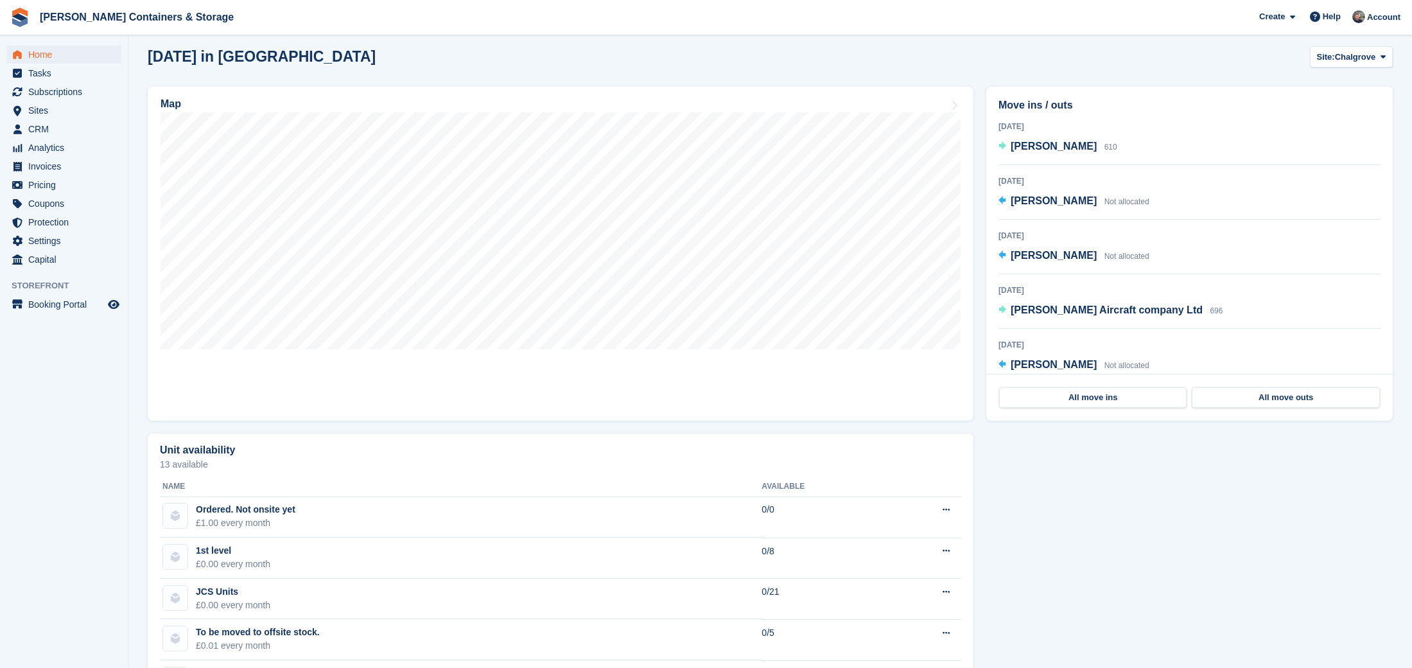
scroll to position [257, 0]
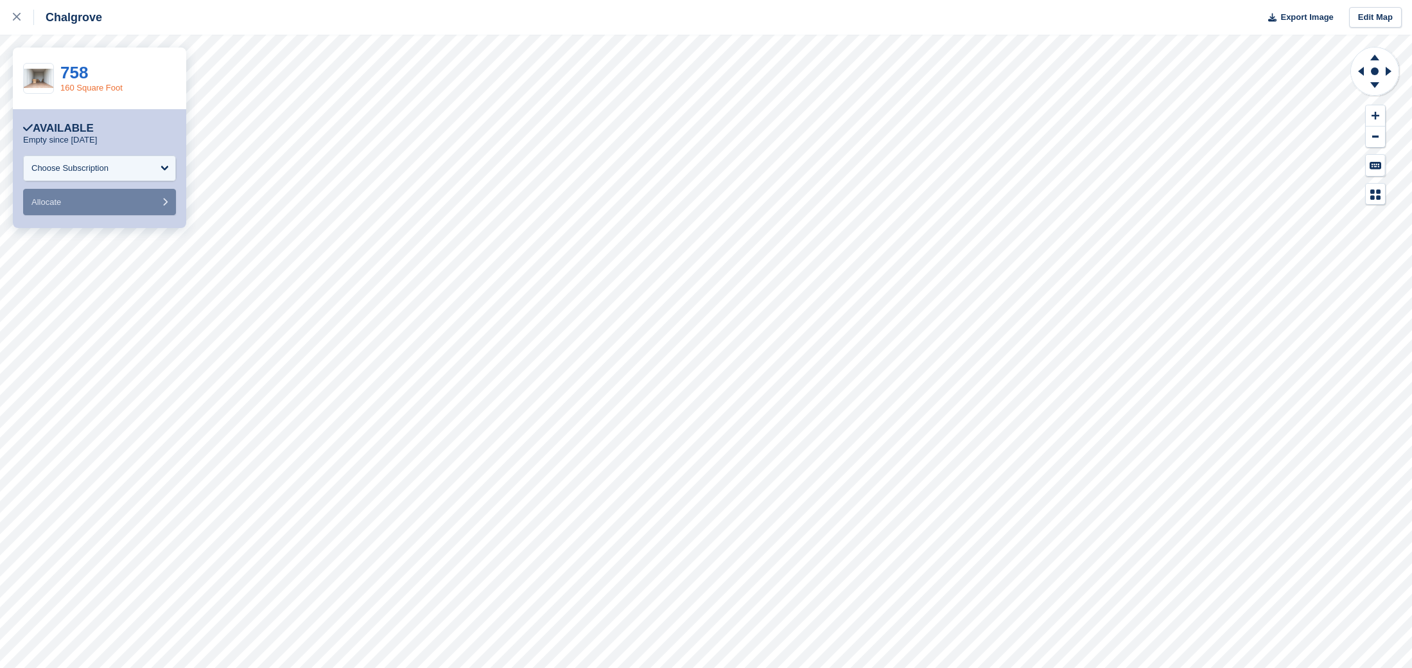
click at [92, 89] on link "160 Square Foot" at bounding box center [91, 88] width 62 height 10
click at [19, 9] on link at bounding box center [17, 17] width 34 height 35
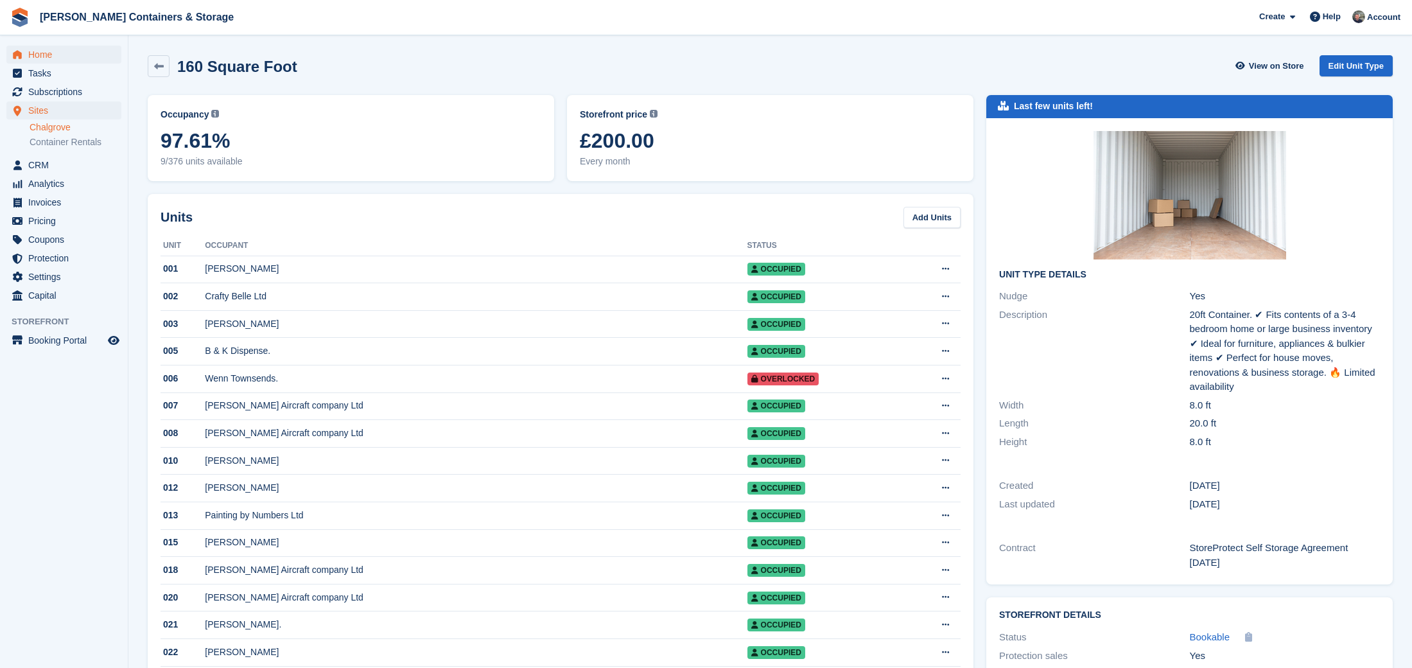
click at [65, 49] on span "Home" at bounding box center [66, 55] width 77 height 18
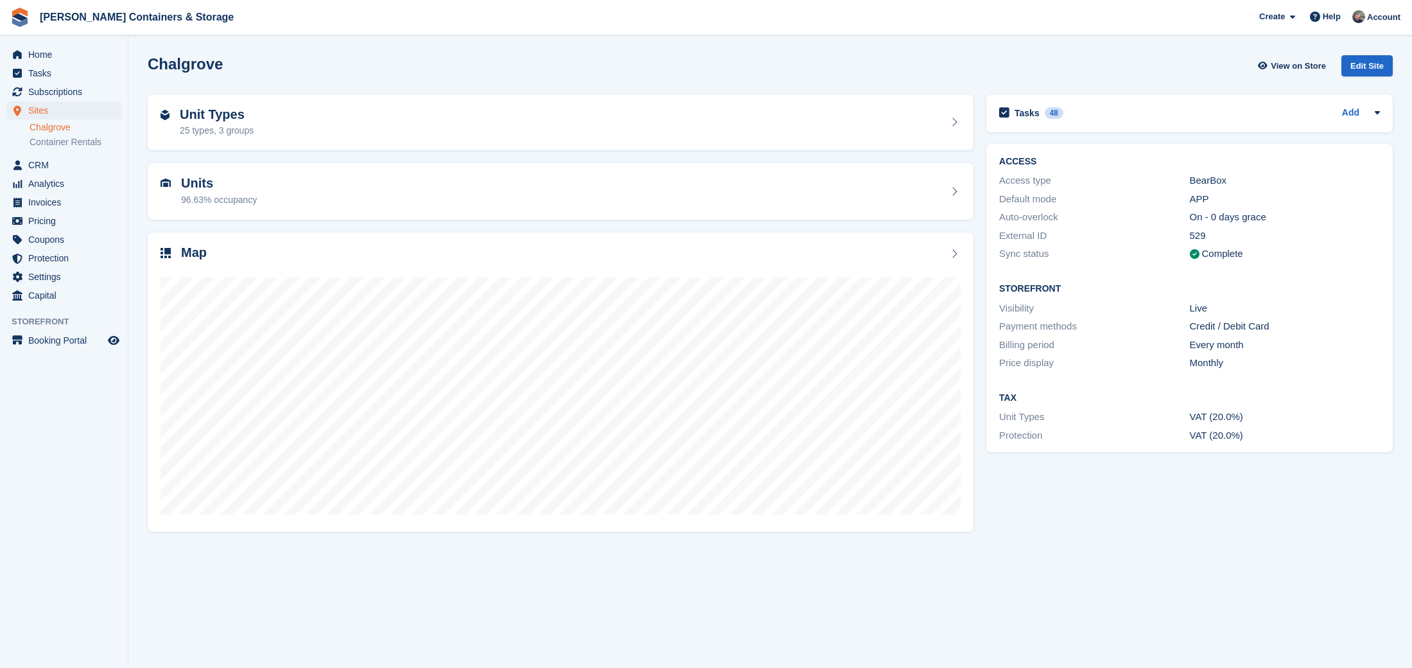
scroll to position [0, 1]
click at [48, 48] on span "Home" at bounding box center [66, 55] width 77 height 18
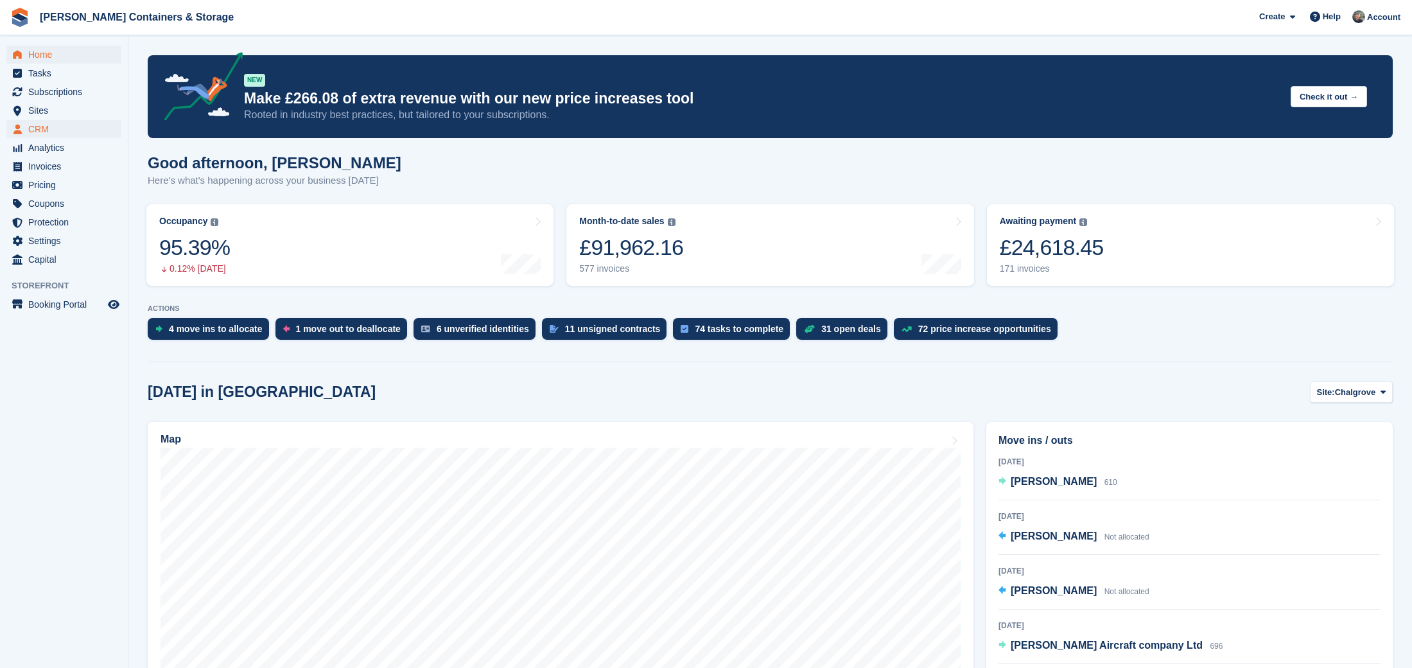
click at [62, 132] on span "CRM" at bounding box center [66, 129] width 77 height 18
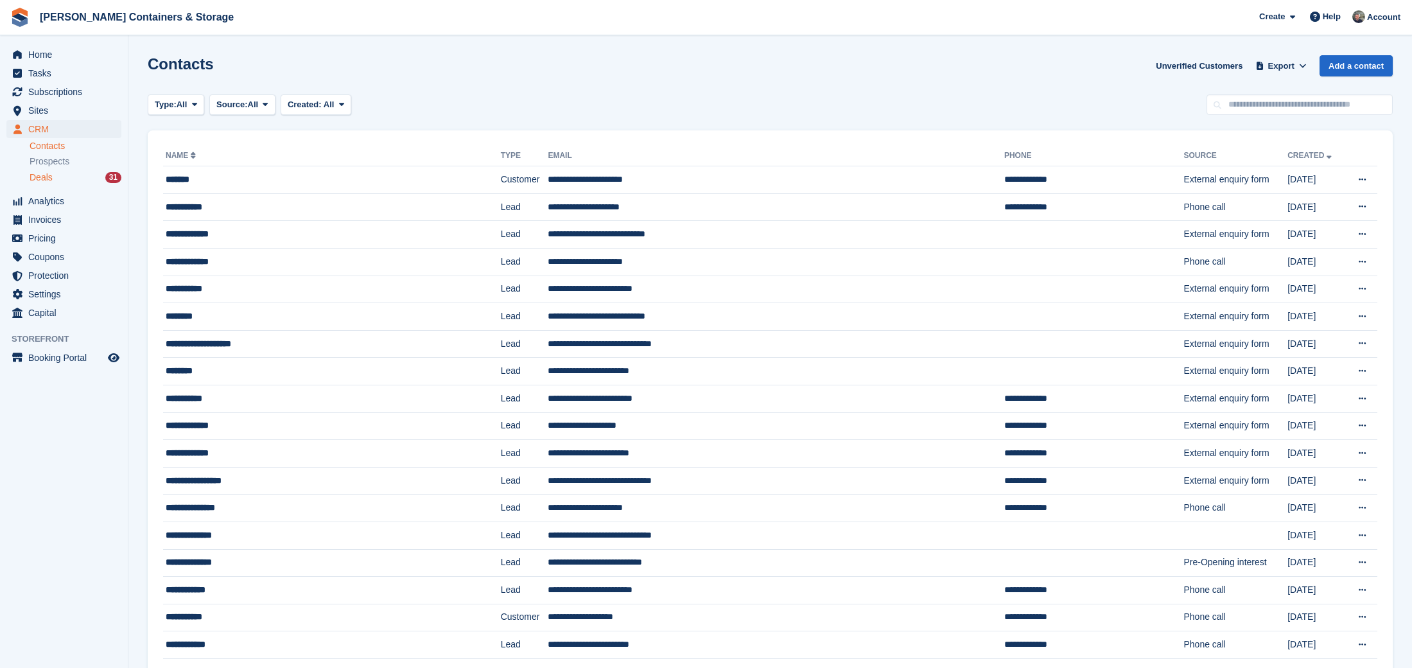
click at [50, 180] on span "Deals" at bounding box center [41, 177] width 23 height 12
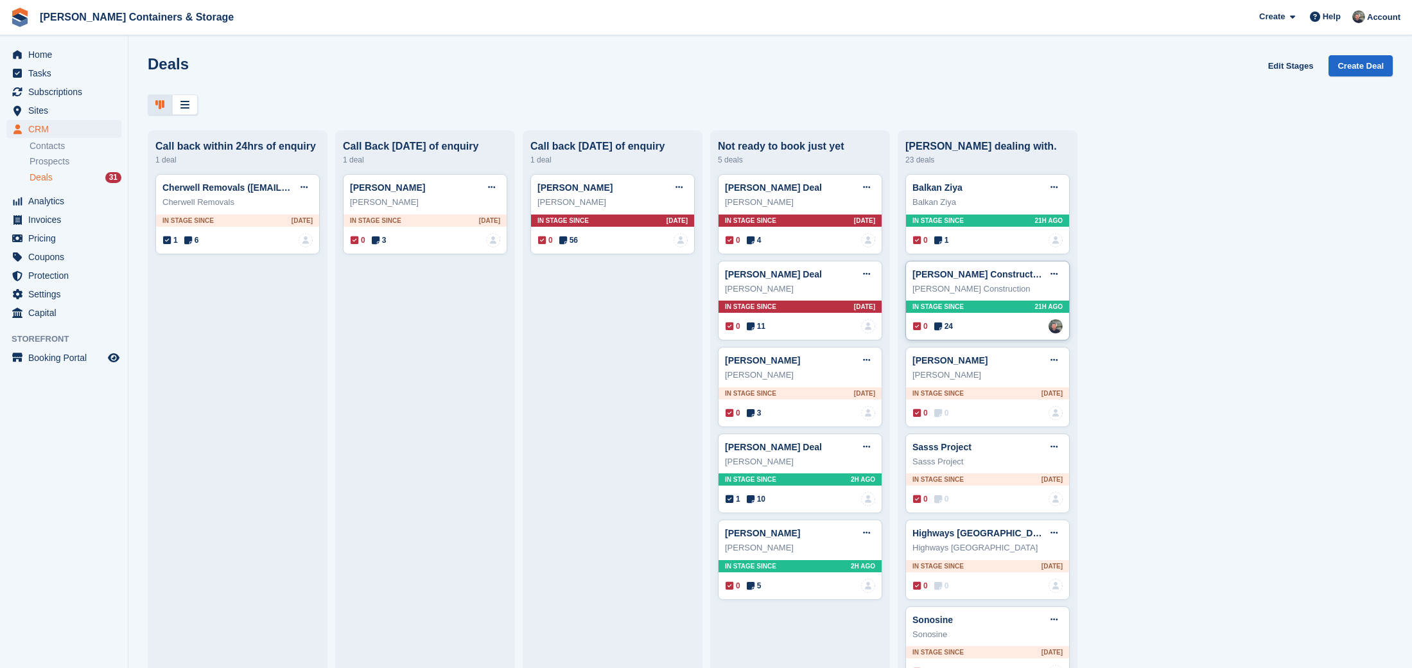
scroll to position [22, 0]
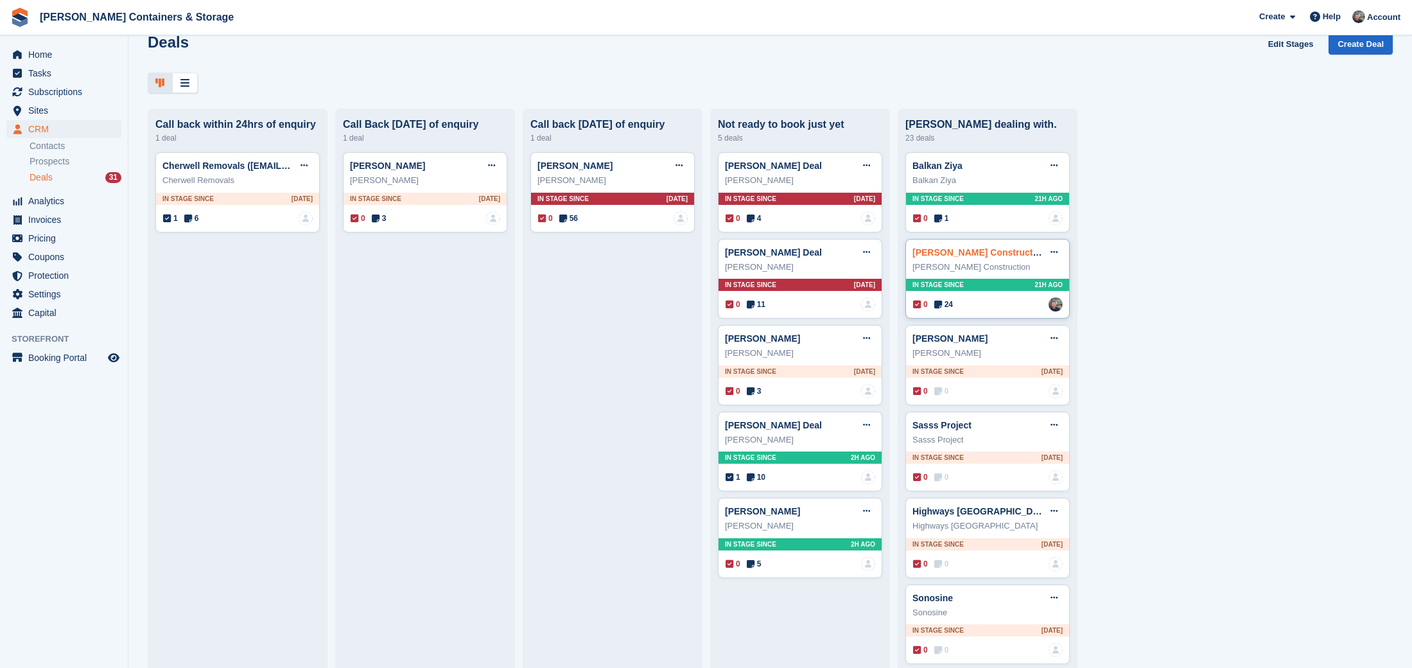
click at [940, 255] on link "Keith Cook Construction" at bounding box center [979, 252] width 134 height 10
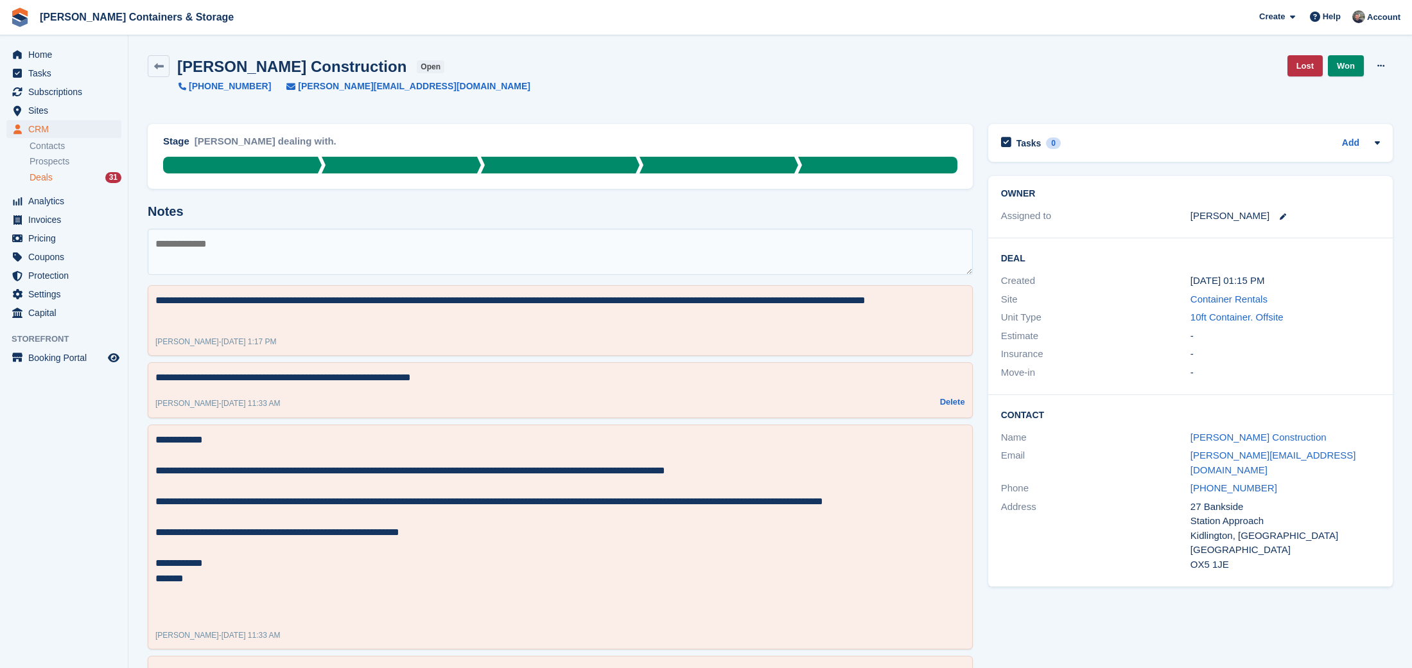
scroll to position [0, 1]
drag, startPoint x: 1294, startPoint y: 65, endPoint x: 1283, endPoint y: 72, distance: 12.7
click at [1294, 65] on link "Lost" at bounding box center [1304, 65] width 35 height 21
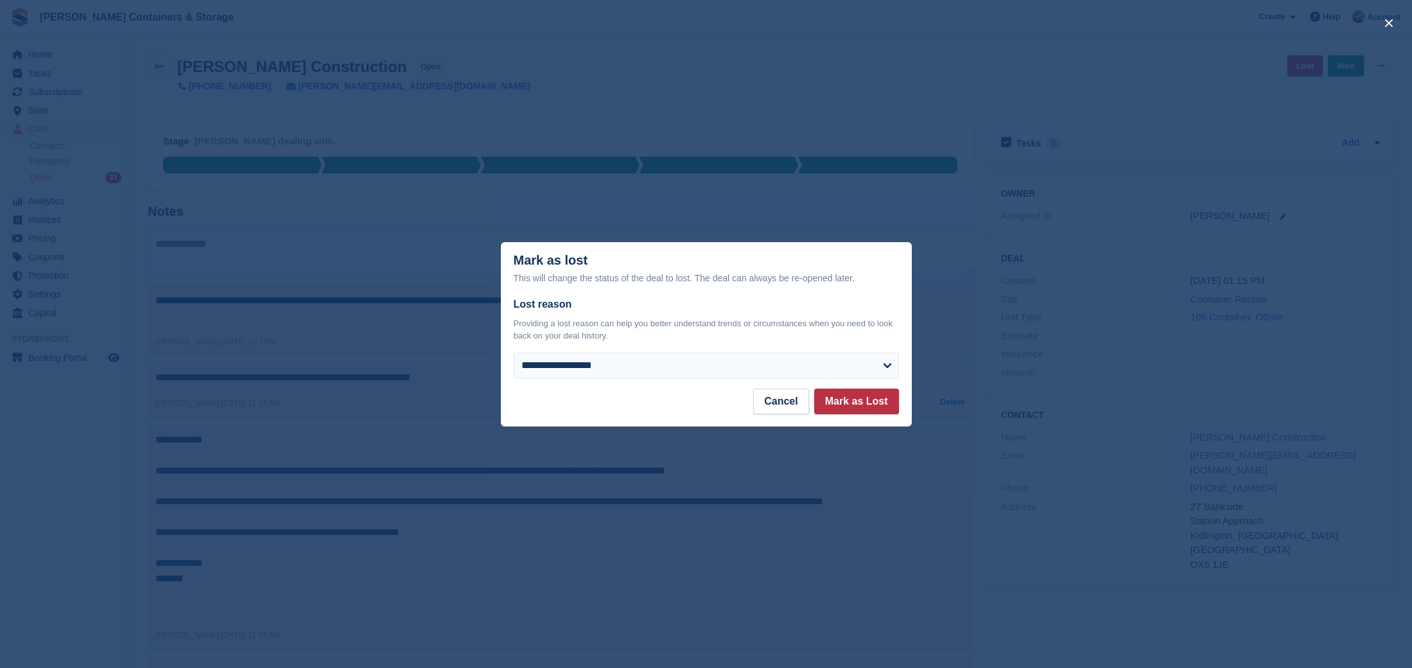
click at [776, 405] on button "Cancel" at bounding box center [780, 401] width 55 height 26
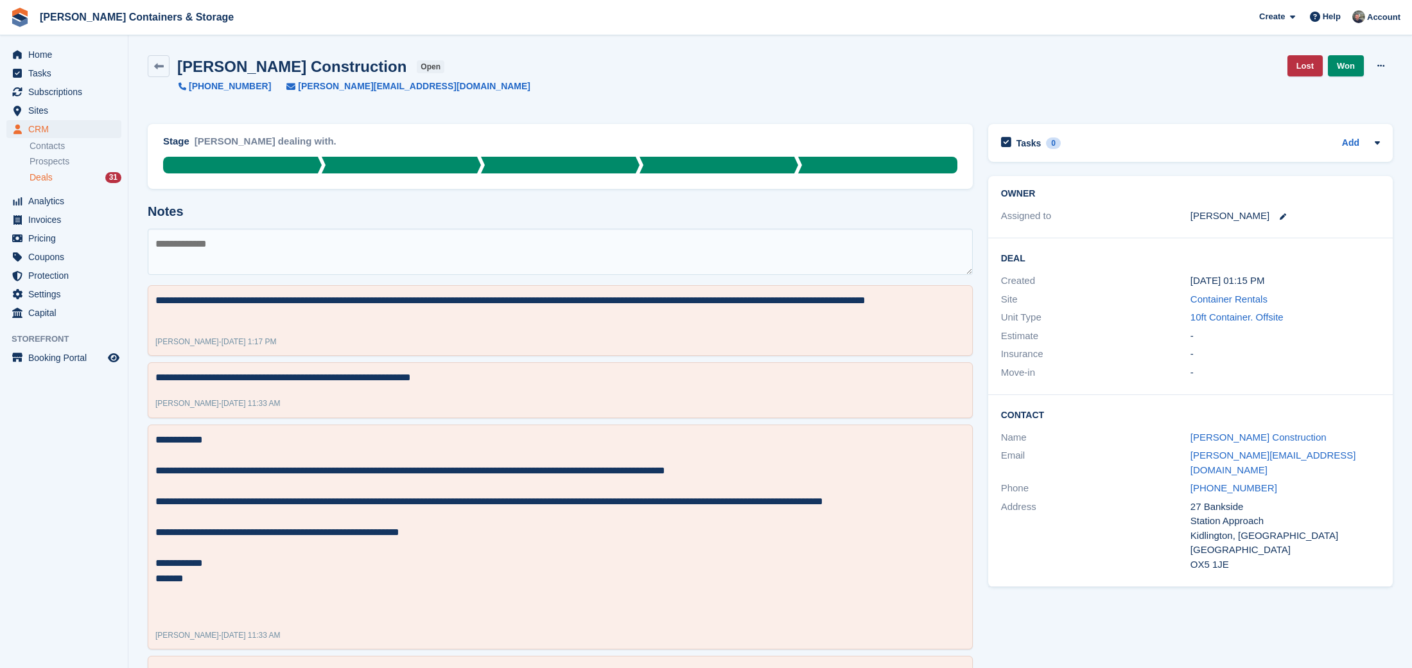
click at [600, 239] on textarea at bounding box center [560, 252] width 825 height 46
paste textarea "**********"
click at [499, 256] on textarea "**********" at bounding box center [560, 252] width 825 height 46
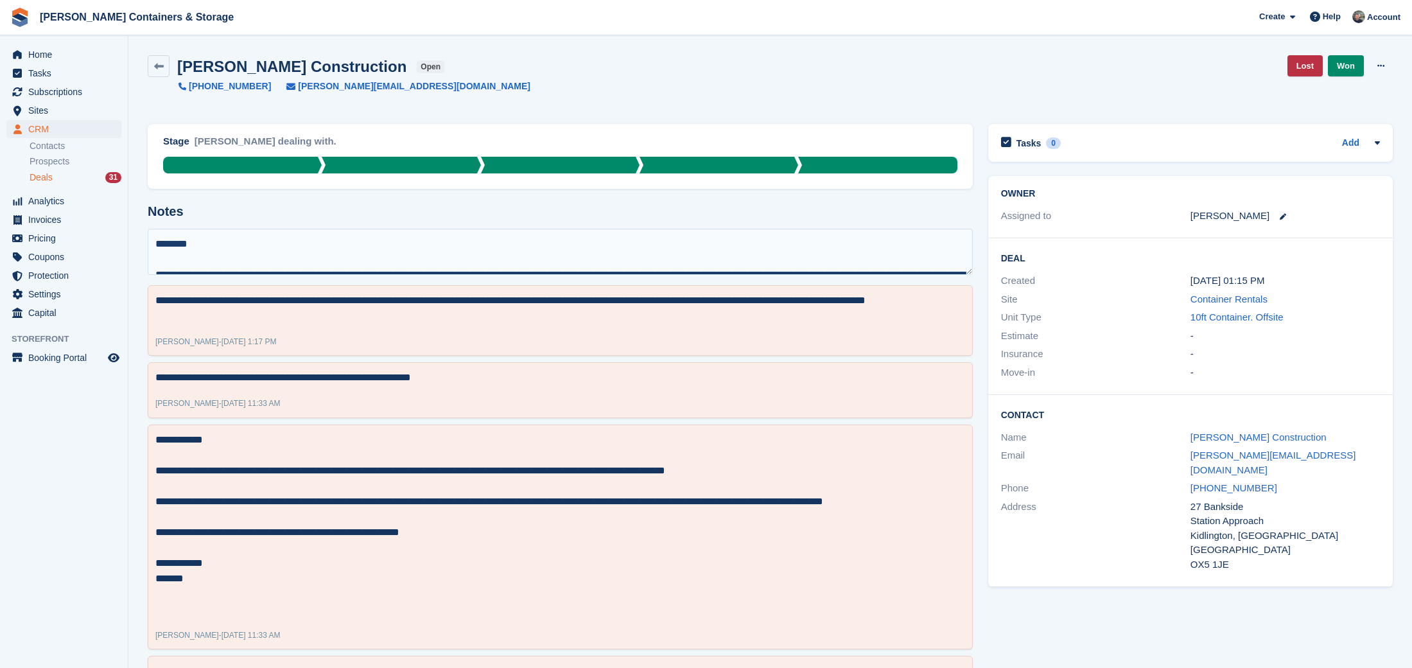
scroll to position [37, 0]
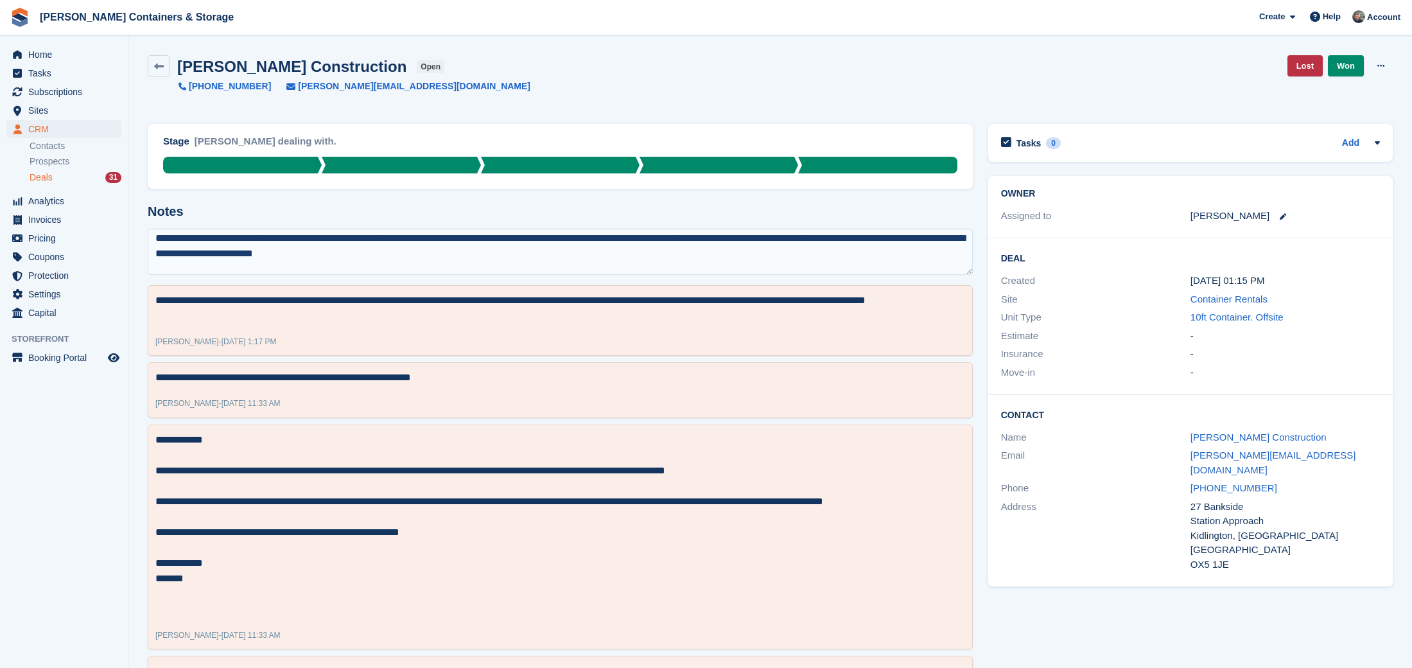
click at [616, 249] on textarea "**********" at bounding box center [560, 252] width 825 height 46
type textarea "**********"
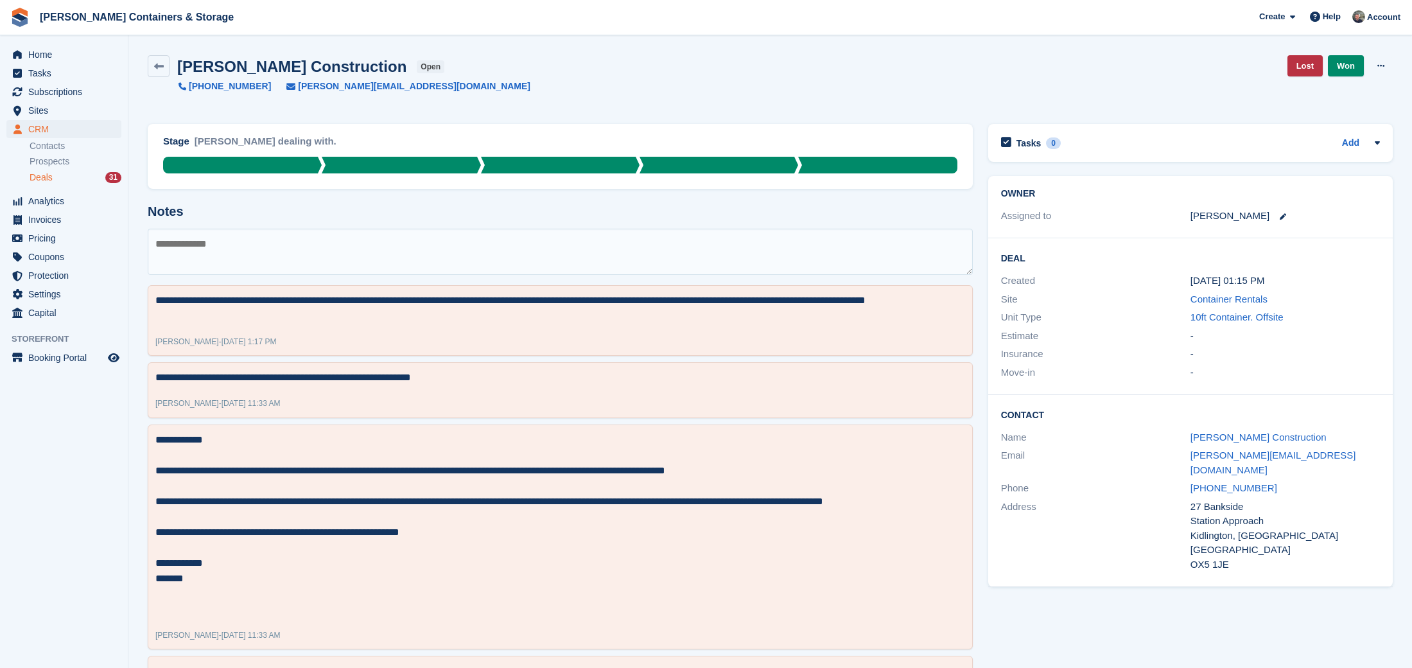
scroll to position [0, 0]
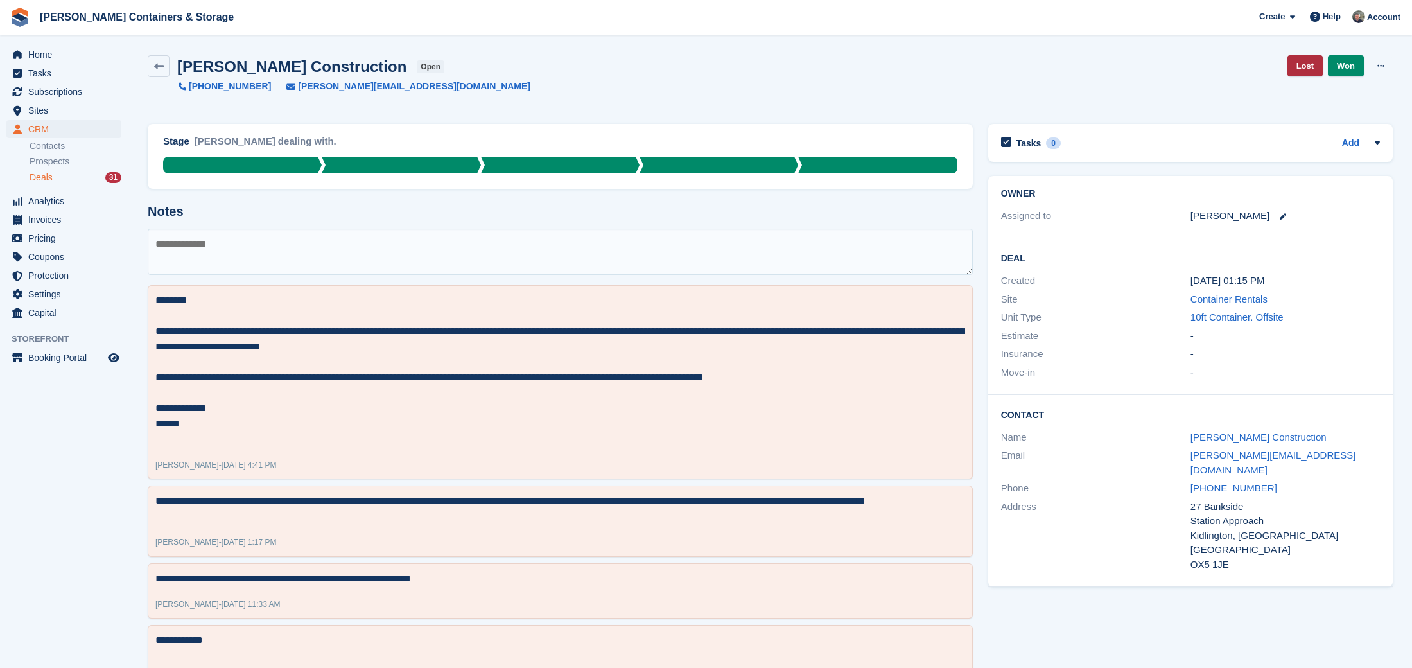
click at [1293, 64] on link "Lost" at bounding box center [1304, 65] width 35 height 21
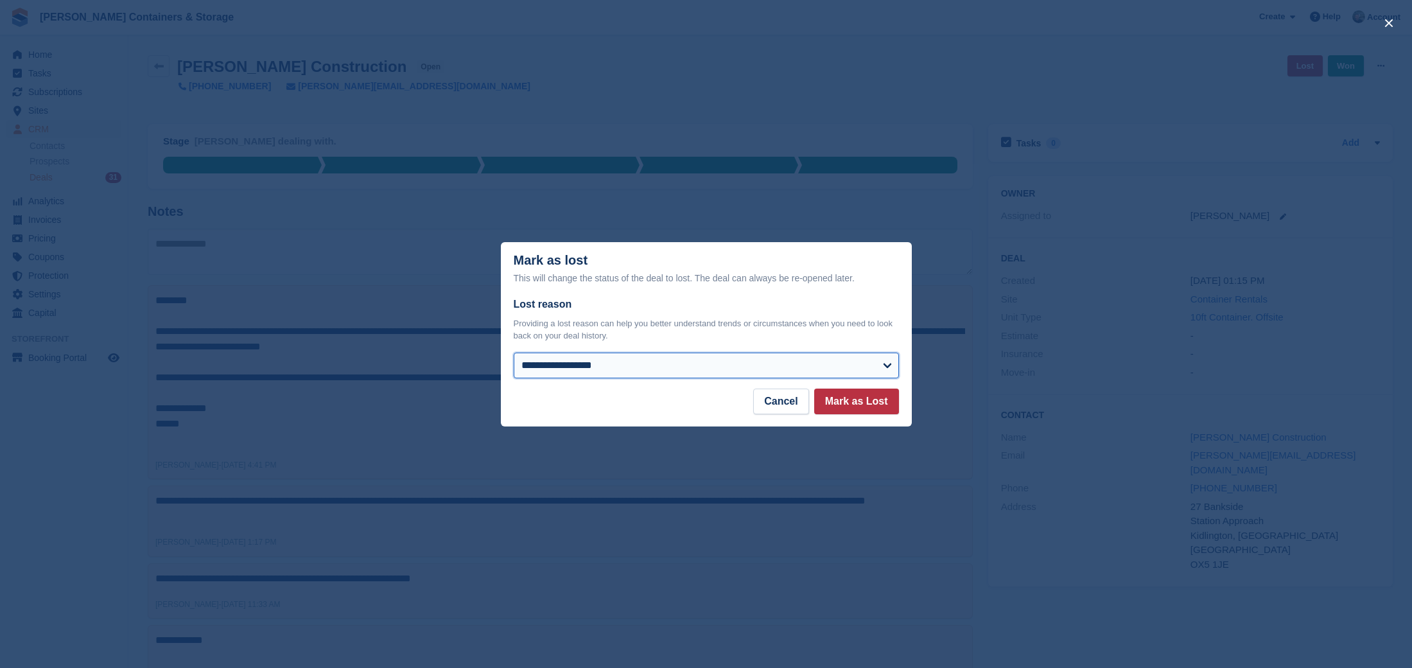
select select "**********"
click at [834, 401] on button "Mark as Lost" at bounding box center [856, 401] width 85 height 26
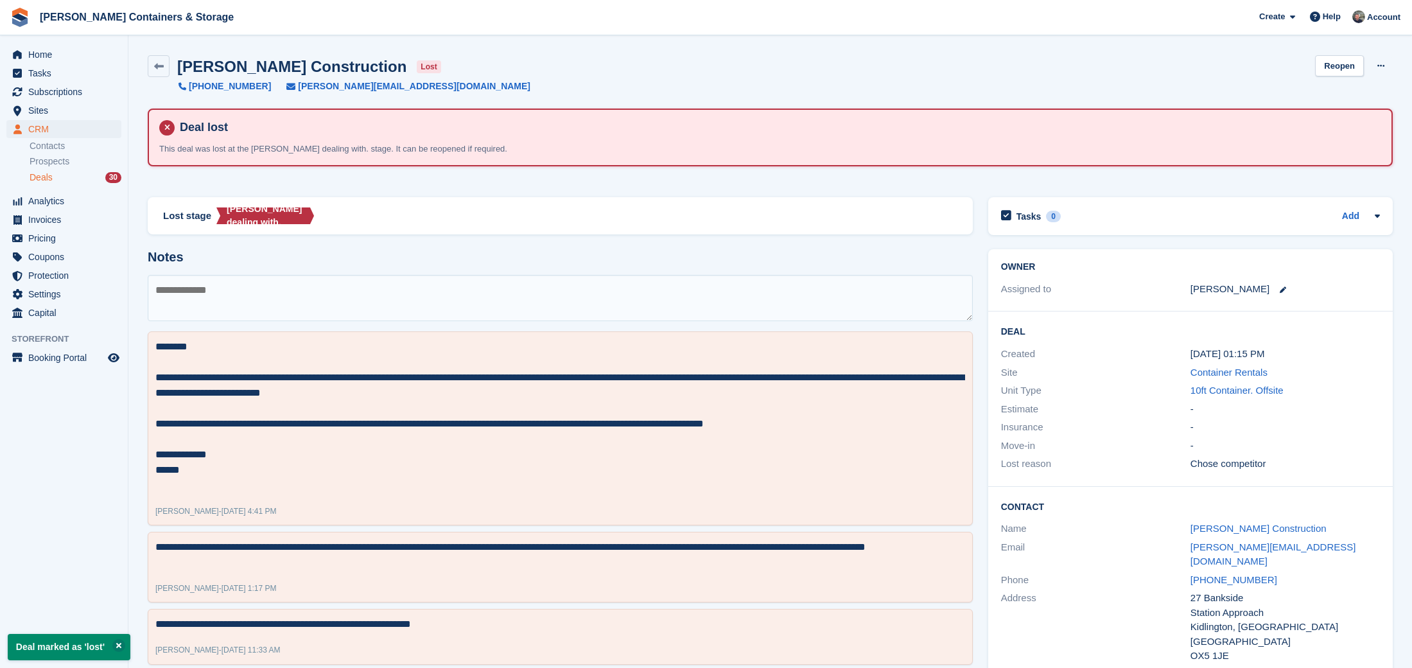
click at [56, 175] on div "Deals 30" at bounding box center [76, 177] width 92 height 12
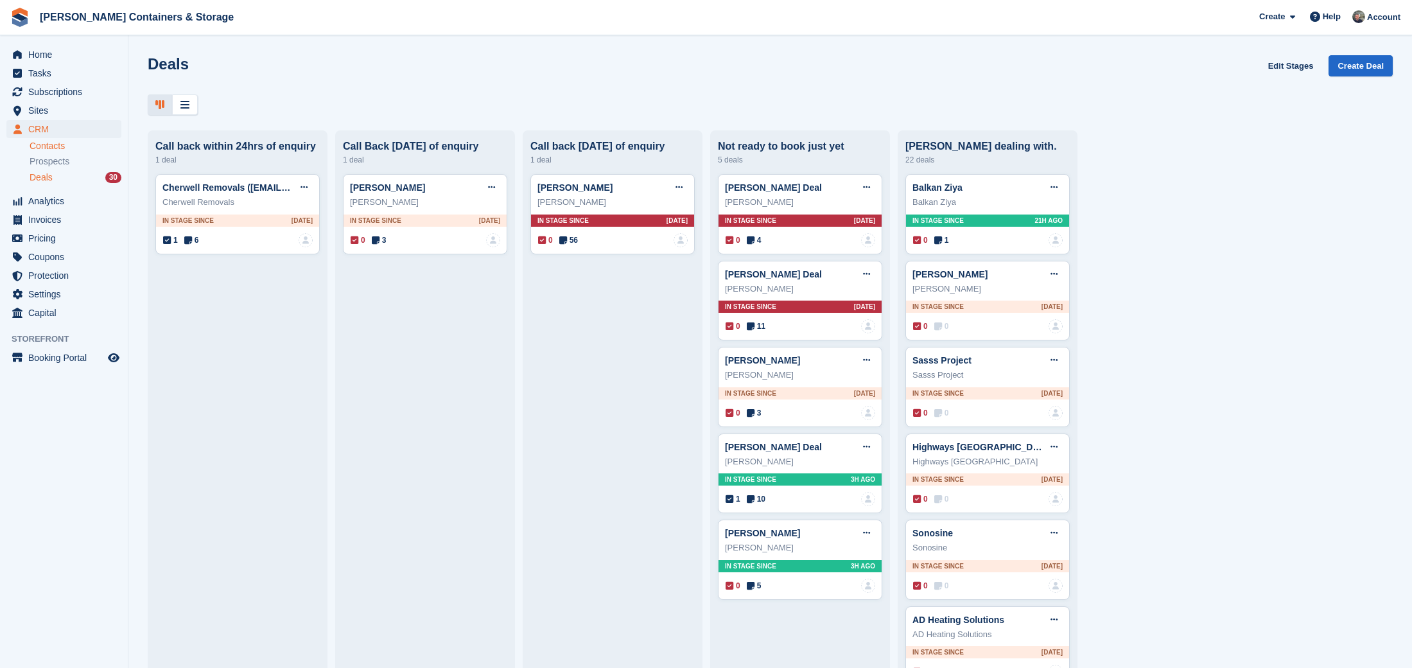
click at [51, 140] on link "Contacts" at bounding box center [76, 146] width 92 height 12
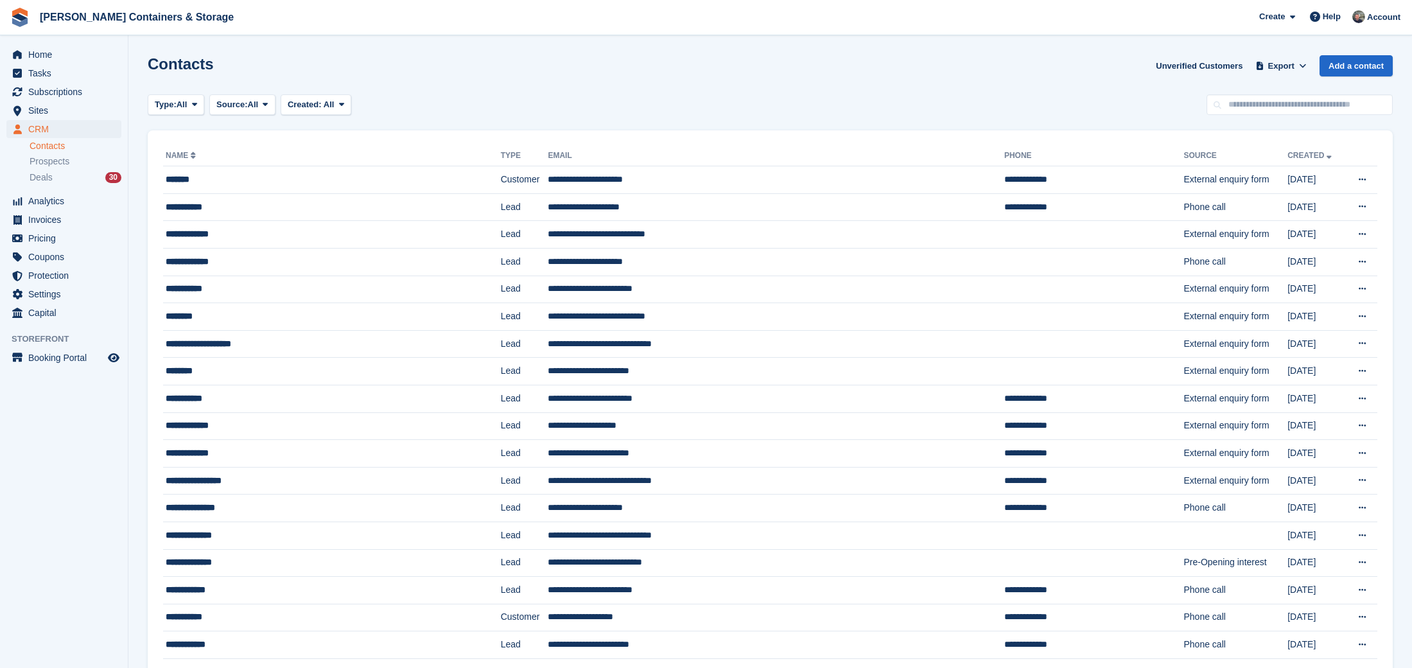
click at [51, 158] on span "Prospects" at bounding box center [50, 161] width 40 height 12
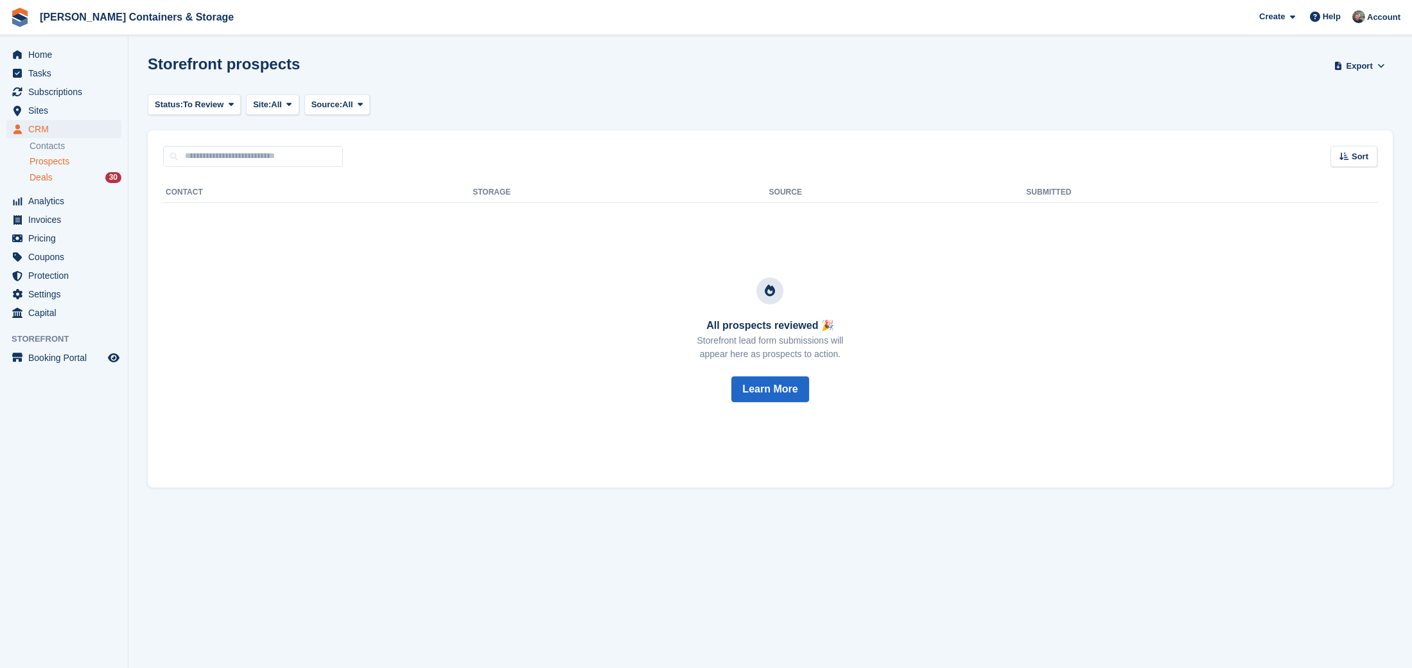
click at [49, 182] on span "Deals" at bounding box center [41, 177] width 23 height 12
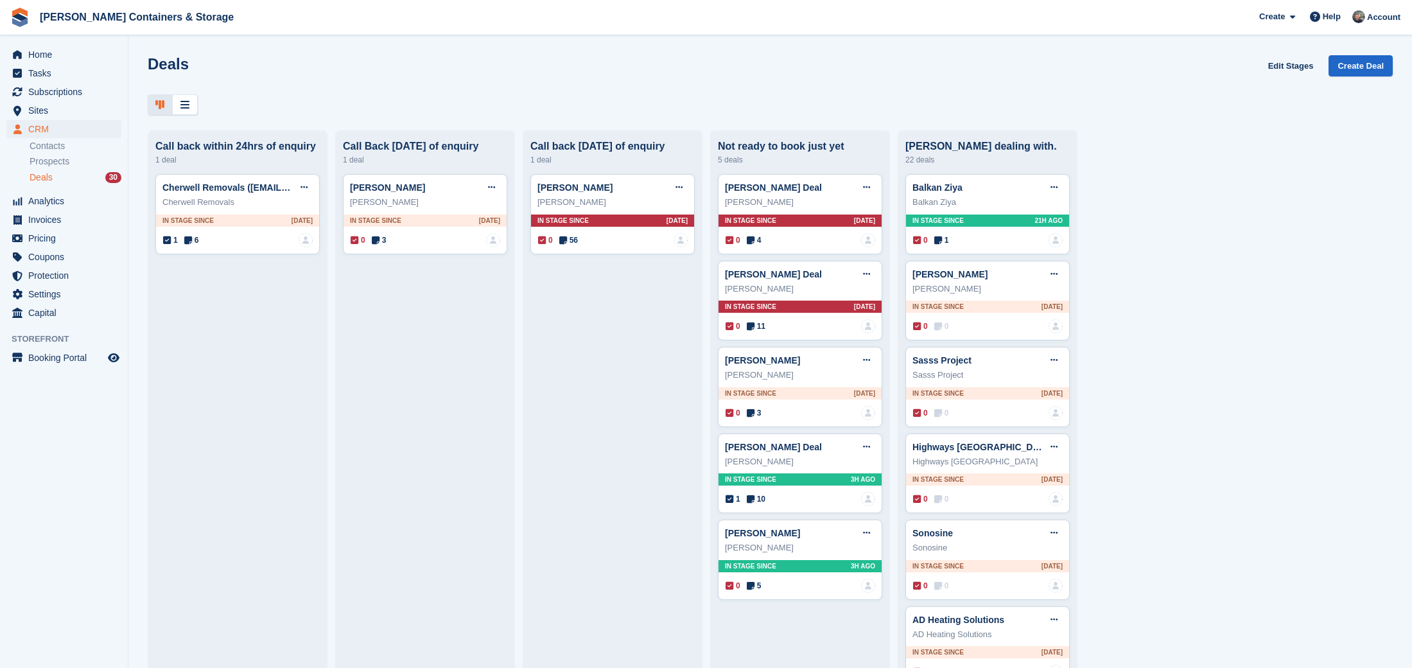
click at [162, 103] on icon at bounding box center [159, 105] width 9 height 10
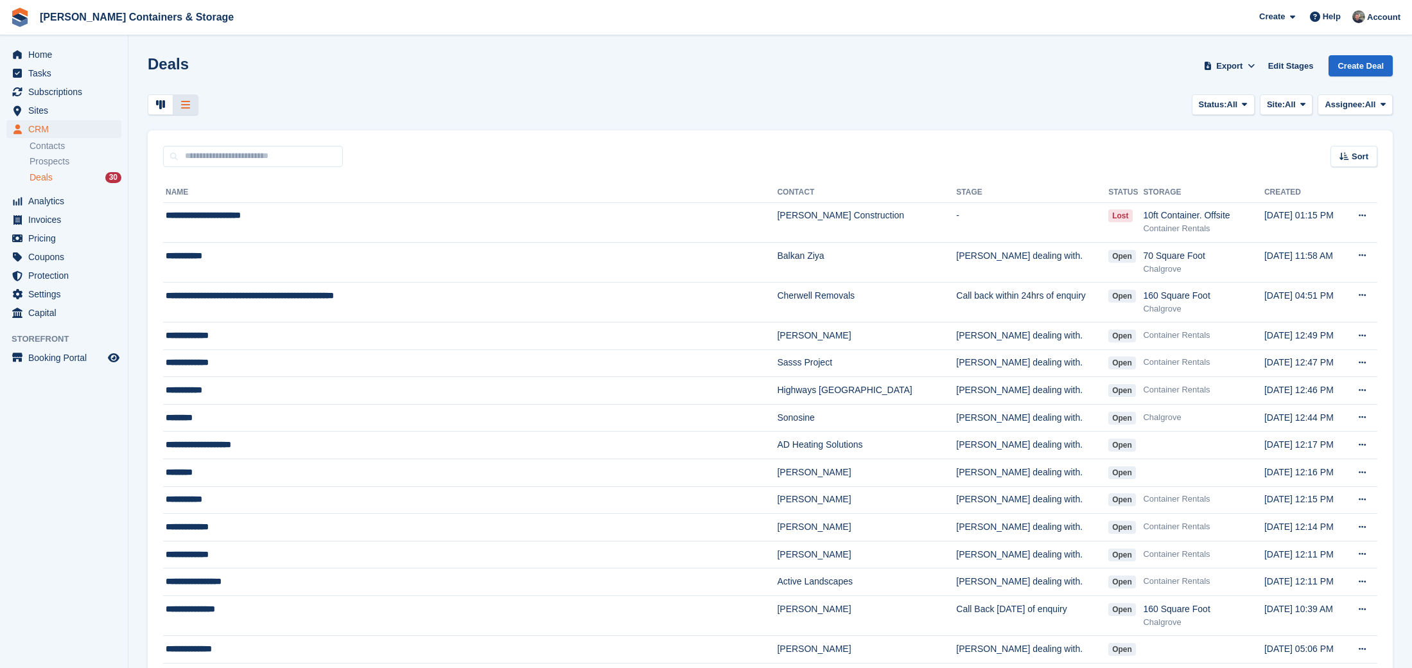
click at [37, 180] on span "Deals" at bounding box center [41, 177] width 23 height 12
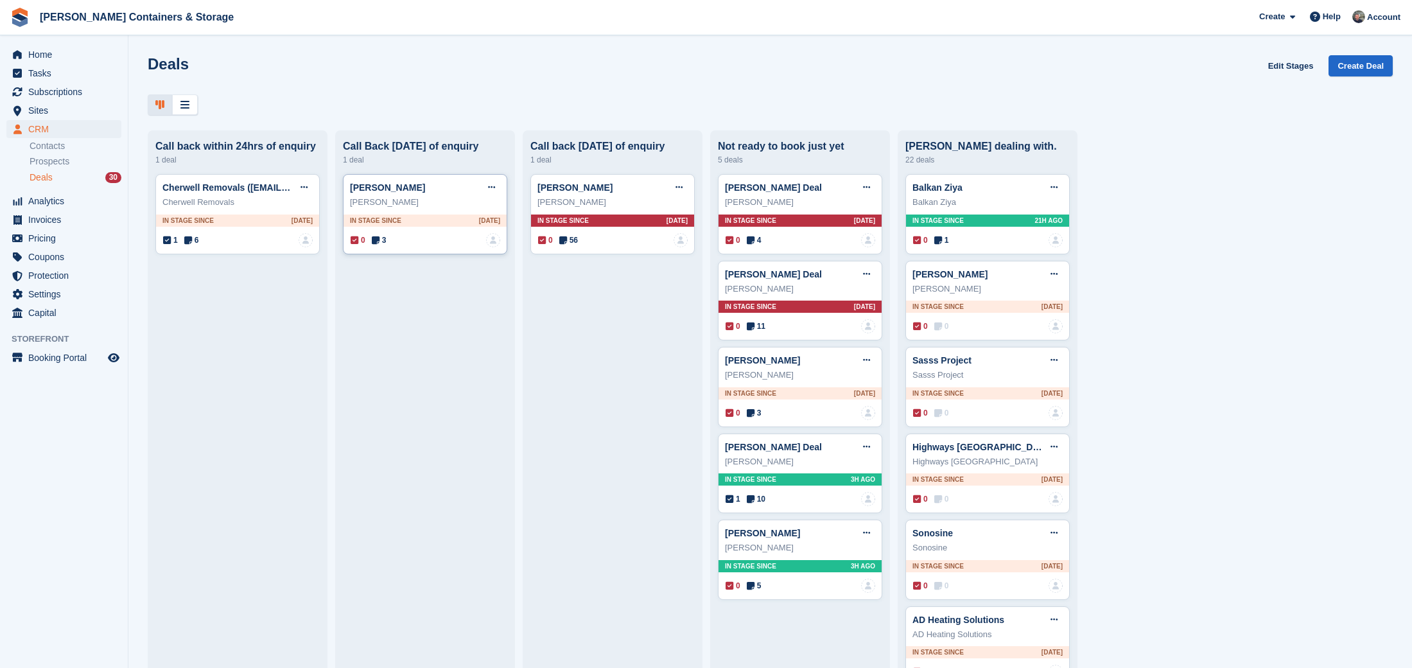
click at [386, 241] on span "3" at bounding box center [379, 240] width 15 height 12
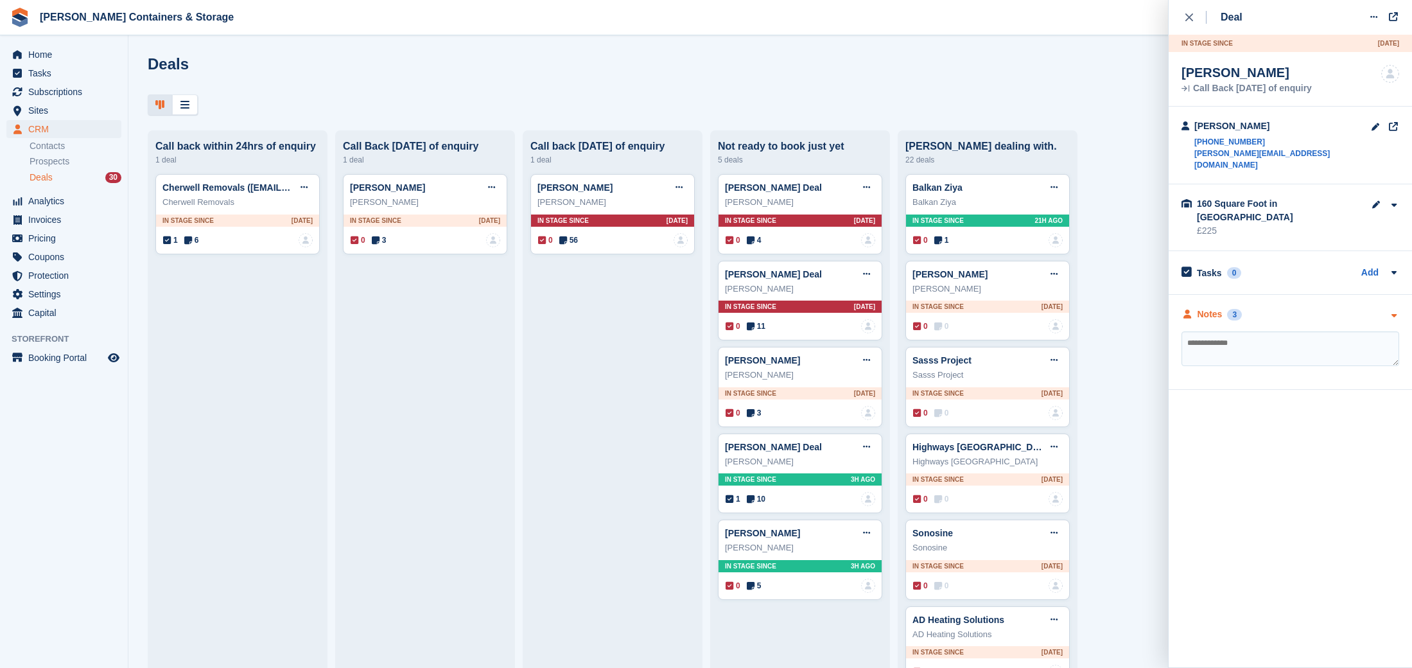
click at [1229, 309] on div "3" at bounding box center [1234, 315] width 15 height 12
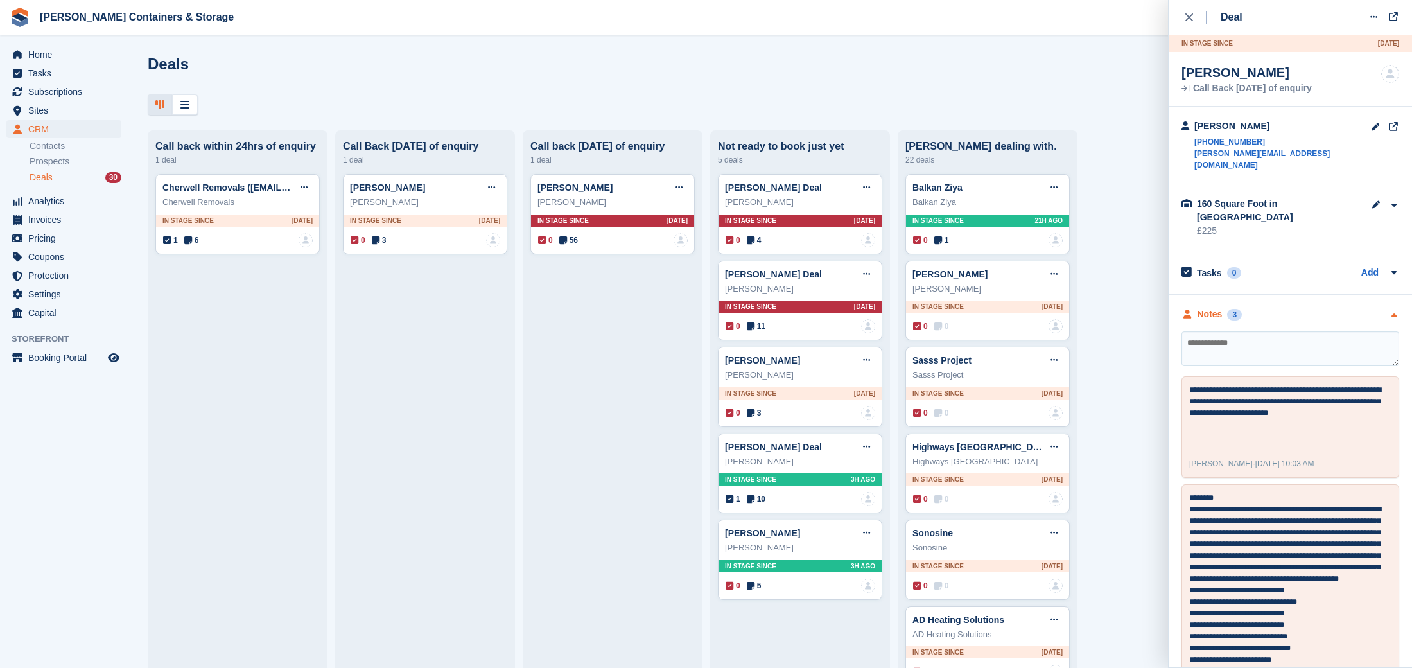
click at [1228, 309] on div "3" at bounding box center [1234, 315] width 15 height 12
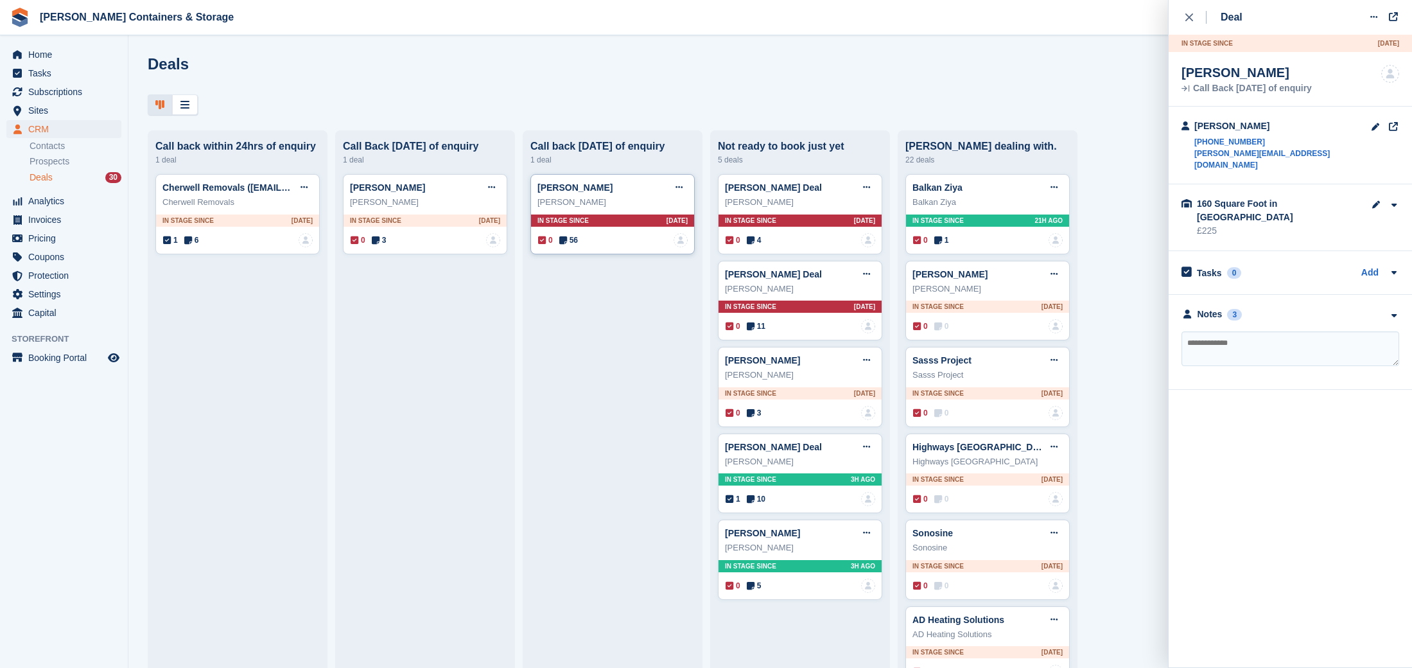
click at [577, 240] on span "56" at bounding box center [568, 240] width 19 height 12
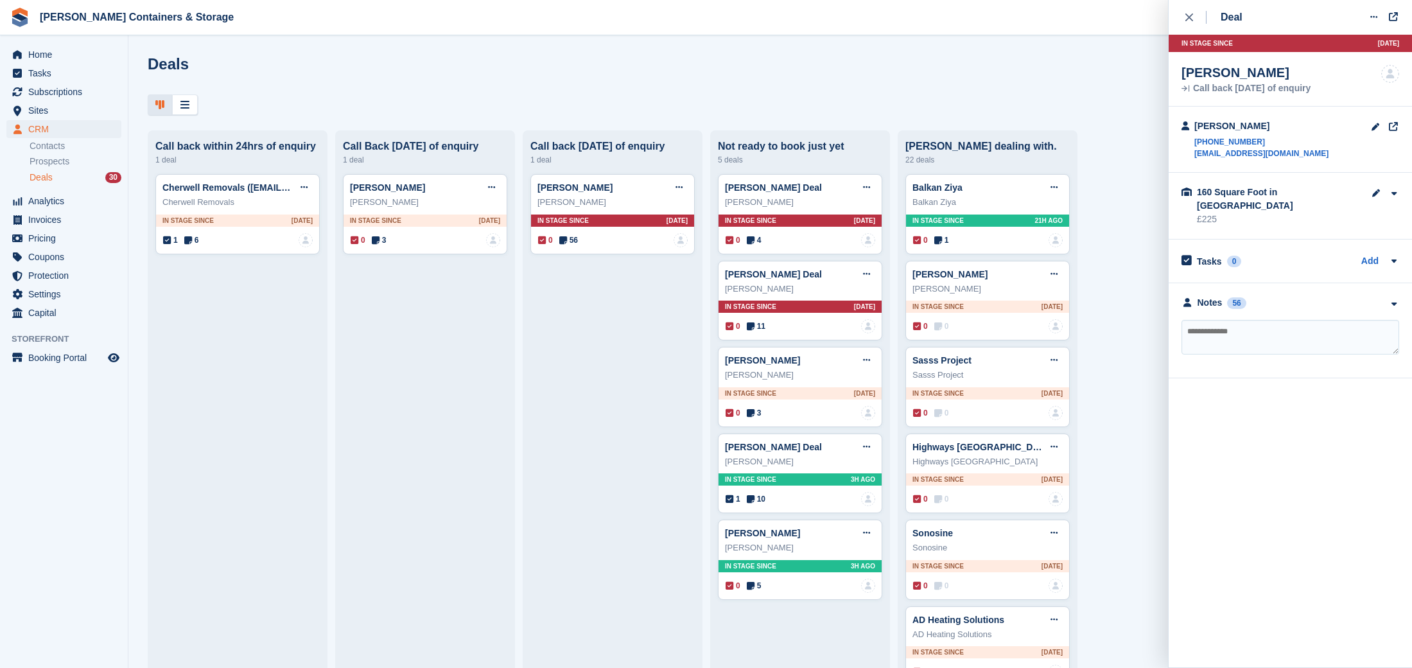
click at [1181, 21] on div "Deal Edit deal Mark as won Mark as lost Delete deal In stage since 7D AGO Sam G…" at bounding box center [1289, 189] width 243 height 378
click at [1186, 21] on div "close" at bounding box center [1195, 17] width 21 height 13
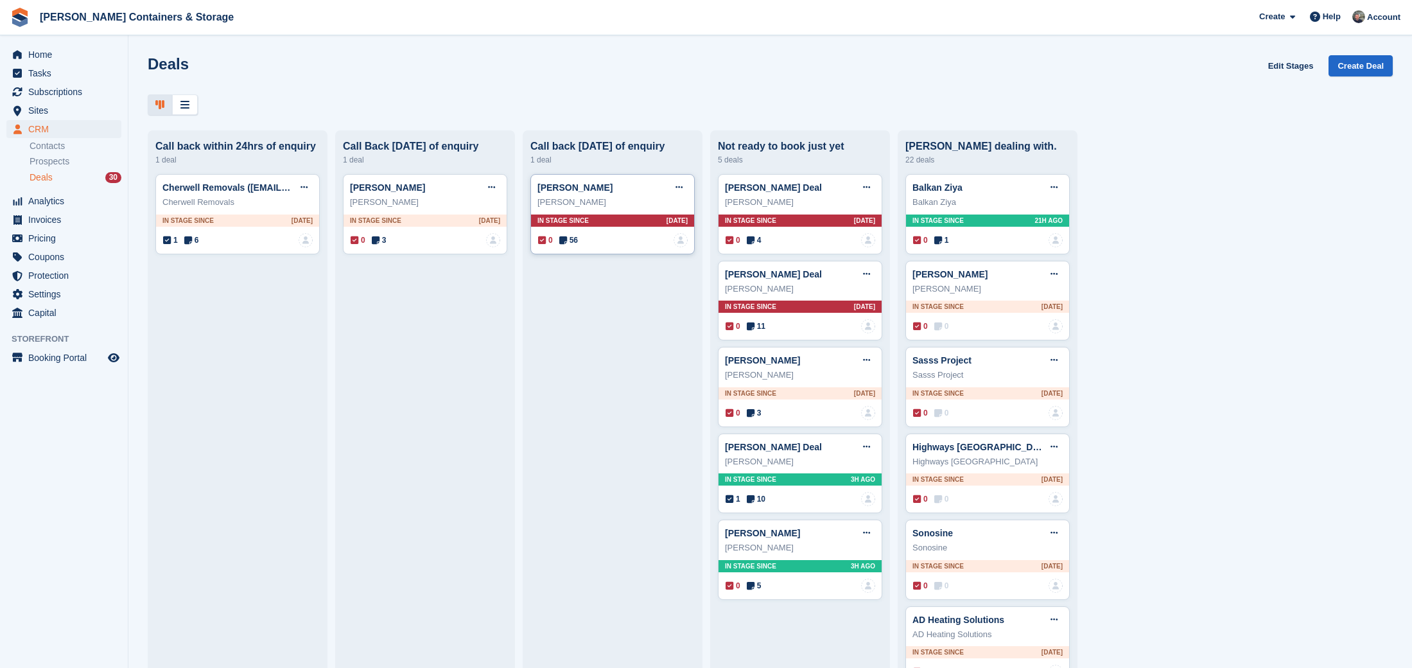
scroll to position [3, 0]
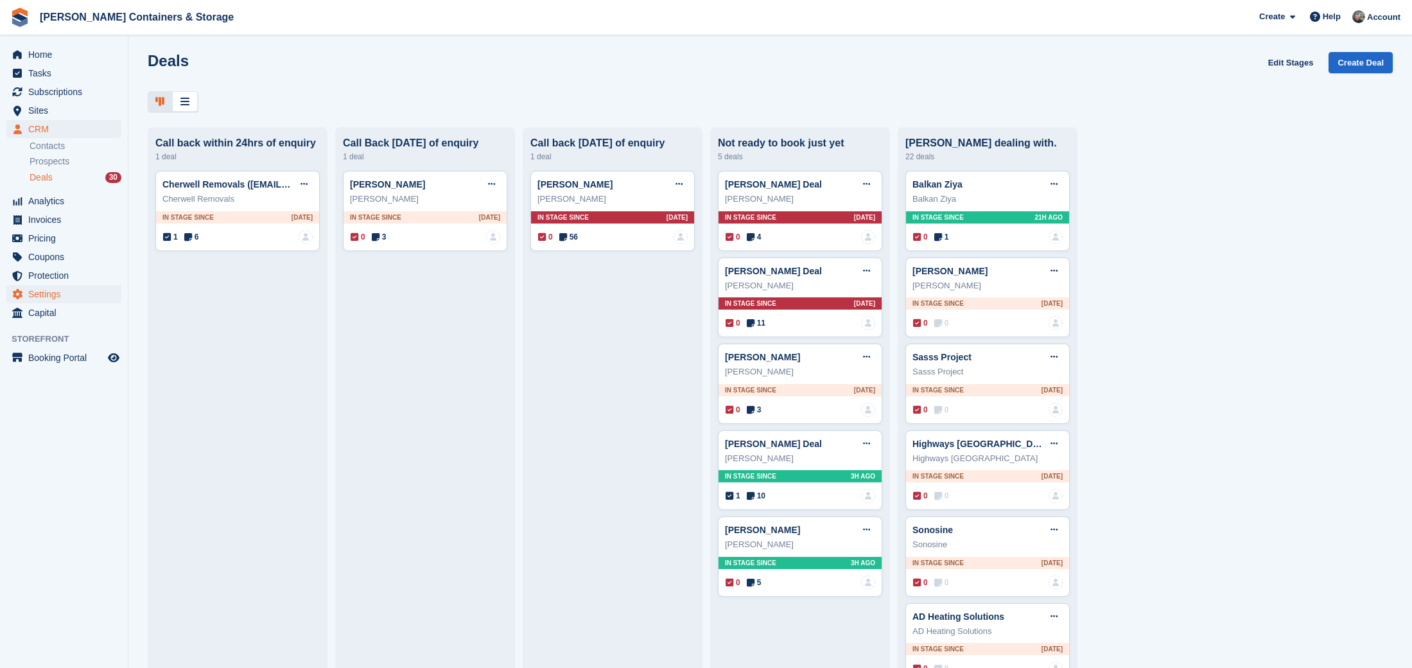
click at [75, 289] on span "Settings" at bounding box center [66, 294] width 77 height 18
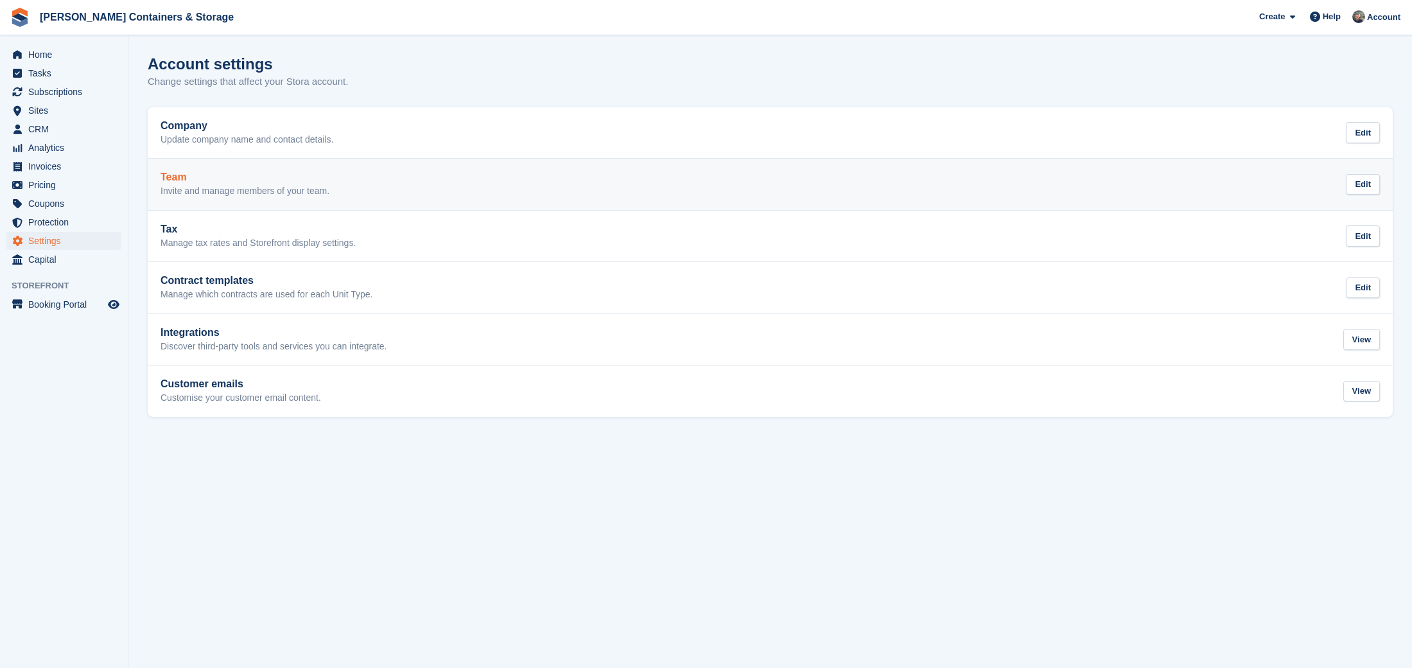
click at [222, 187] on p "Invite and manage members of your team." at bounding box center [245, 192] width 169 height 12
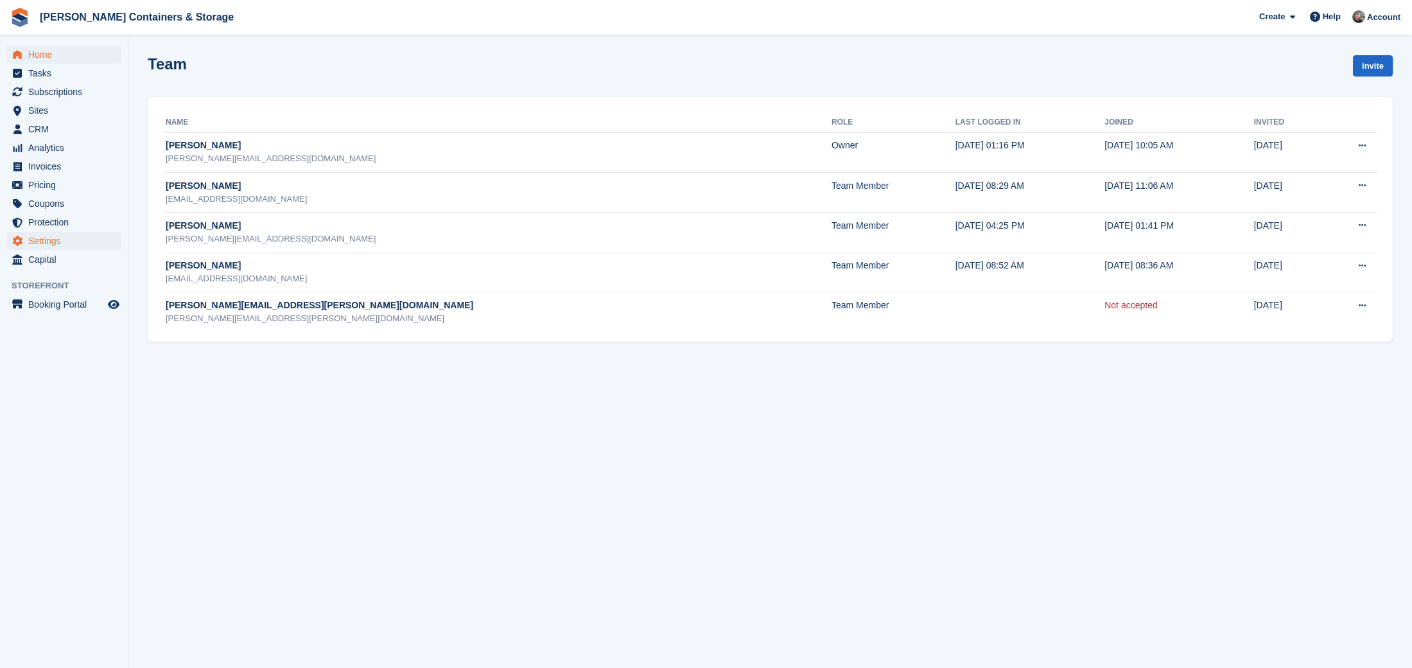
click at [40, 48] on span "Home" at bounding box center [66, 55] width 77 height 18
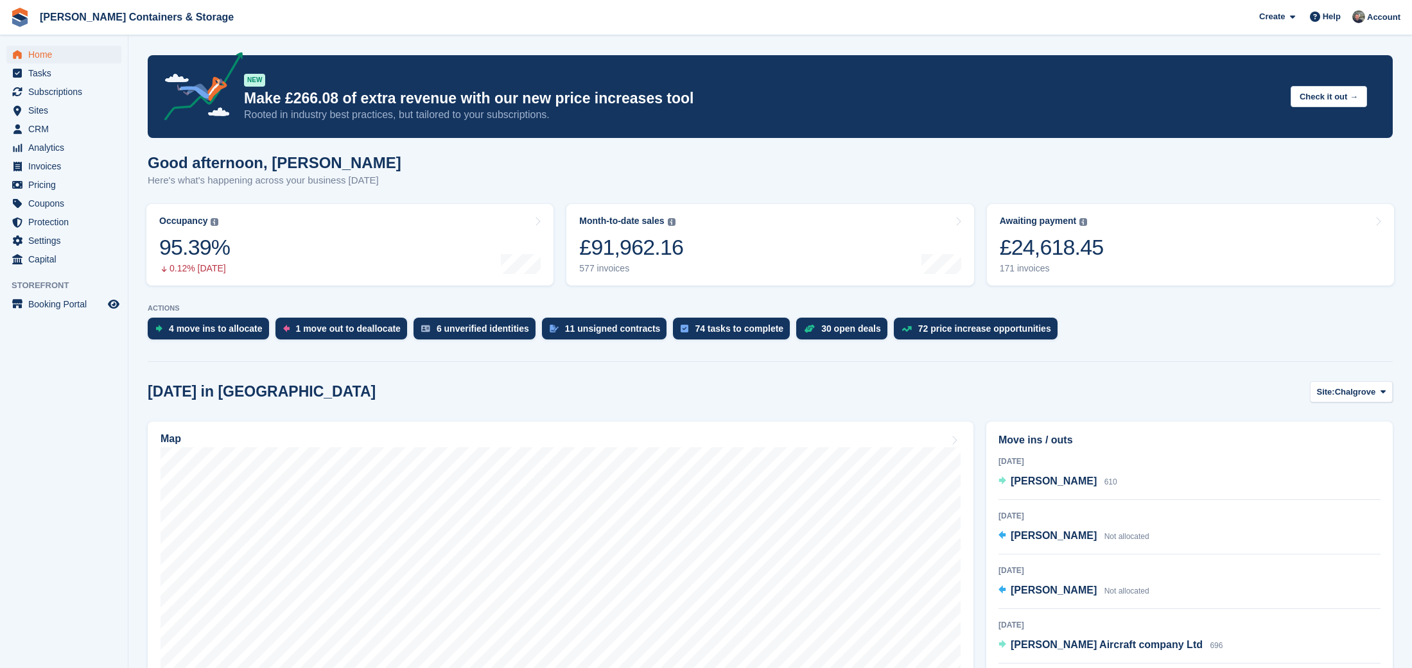
scroll to position [1, 0]
